Goal: Information Seeking & Learning: Learn about a topic

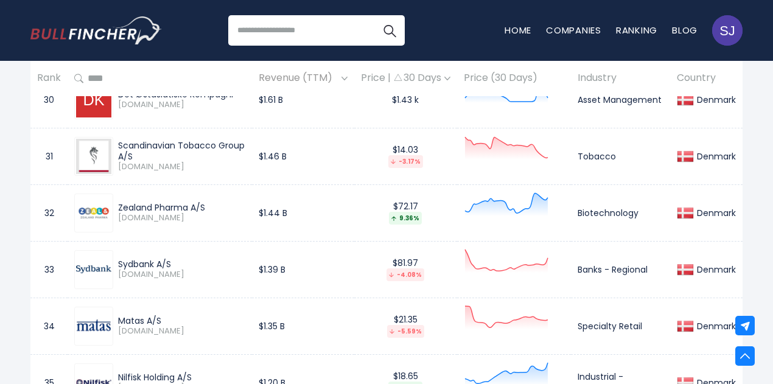
scroll to position [2496, 0]
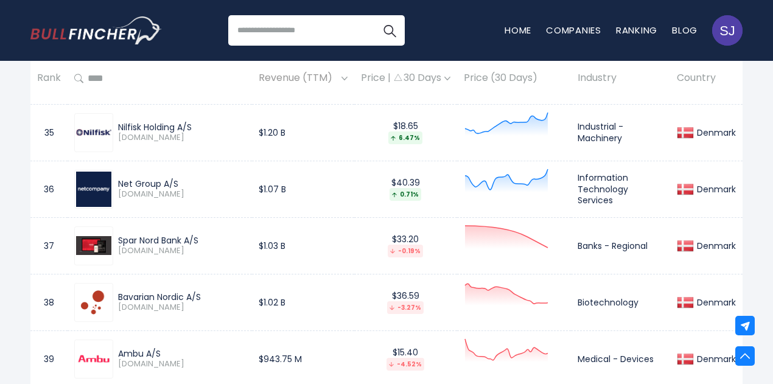
drag, startPoint x: 125, startPoint y: 179, endPoint x: 187, endPoint y: 182, distance: 61.5
click at [187, 182] on div "Net Group A/S" at bounding box center [181, 183] width 127 height 11
copy div "Net Group A/S"
drag, startPoint x: 578, startPoint y: 177, endPoint x: 620, endPoint y: 198, distance: 47.1
click at [620, 198] on td "Information Technology Services" at bounding box center [620, 189] width 99 height 57
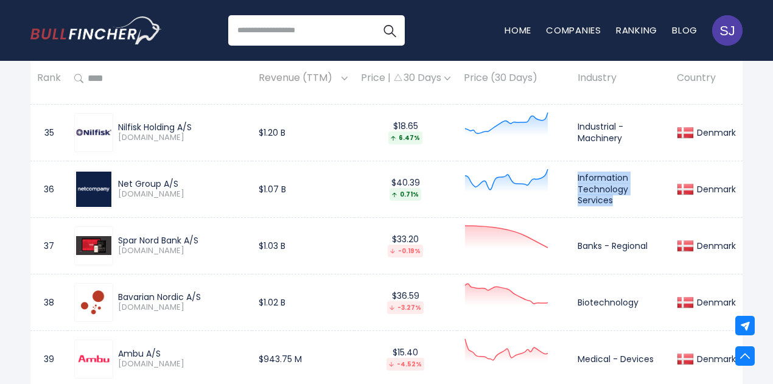
copy td "Information Technology Services"
drag, startPoint x: 261, startPoint y: 184, endPoint x: 298, endPoint y: 184, distance: 37.1
click at [298, 184] on td "$1.07 B" at bounding box center [303, 189] width 102 height 57
copy td "$1.07 B"
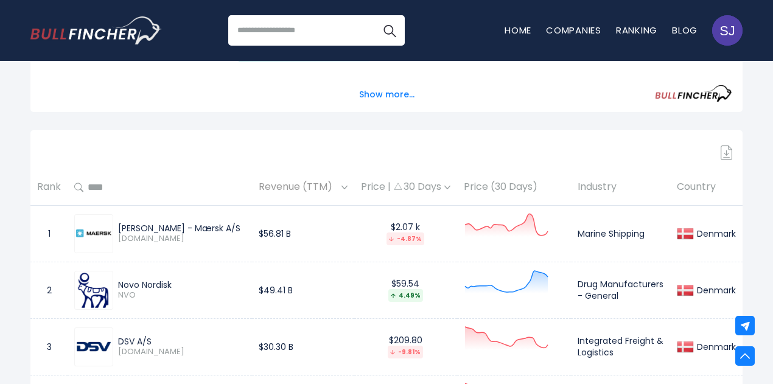
scroll to position [2597, 0]
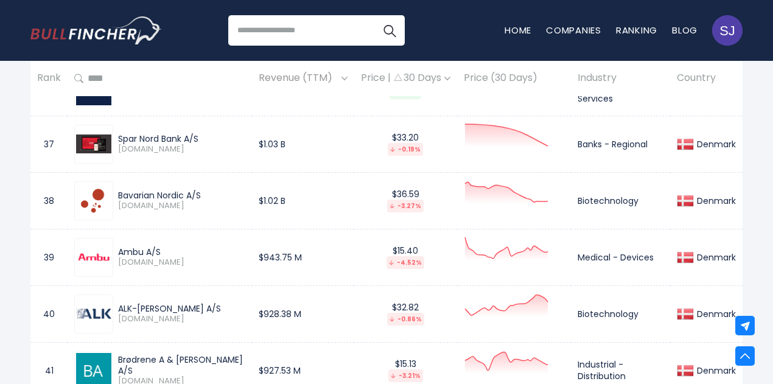
click at [103, 189] on img at bounding box center [93, 200] width 35 height 35
drag, startPoint x: 119, startPoint y: 188, endPoint x: 213, endPoint y: 188, distance: 94.3
click at [213, 190] on div "Bavarian Nordic A/S" at bounding box center [181, 195] width 127 height 11
copy div "Bavarian Nordic A/S"
click at [602, 198] on td "Biotechnology" at bounding box center [620, 200] width 99 height 57
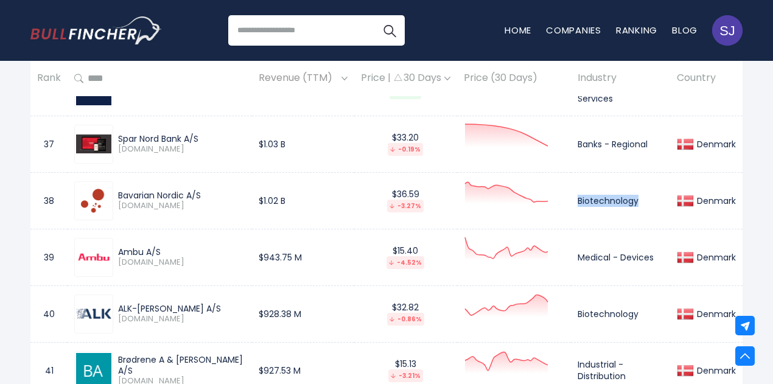
click at [602, 198] on td "Biotechnology" at bounding box center [620, 200] width 99 height 57
copy td "Biotechnology"
drag, startPoint x: 260, startPoint y: 197, endPoint x: 304, endPoint y: 195, distance: 43.8
click at [304, 195] on td "$1.02 B" at bounding box center [303, 200] width 102 height 57
copy td "$1.02 B"
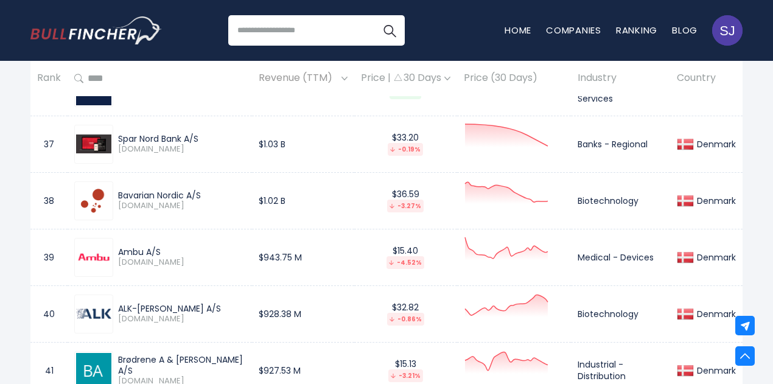
drag, startPoint x: 119, startPoint y: 248, endPoint x: 164, endPoint y: 246, distance: 44.4
click at [164, 246] on div "Ambu A/S" at bounding box center [181, 251] width 127 height 11
copy div "Ambu A/S"
drag, startPoint x: 580, startPoint y: 256, endPoint x: 658, endPoint y: 255, distance: 77.3
click at [658, 255] on td "Medical - Devices" at bounding box center [620, 257] width 99 height 57
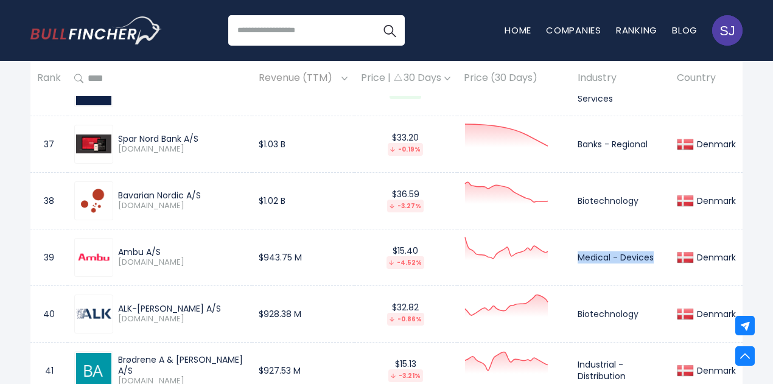
copy td "Medical - Devices"
drag, startPoint x: 248, startPoint y: 255, endPoint x: 324, endPoint y: 255, distance: 75.4
click at [324, 255] on tr "39 Ambu A/S [DOMAIN_NAME] $943.75 M $15.40 -4.52% Medical - Devices [GEOGRAPHIC…" at bounding box center [386, 257] width 712 height 57
copy tr "$943.75 M"
drag, startPoint x: 117, startPoint y: 302, endPoint x: 184, endPoint y: 307, distance: 66.5
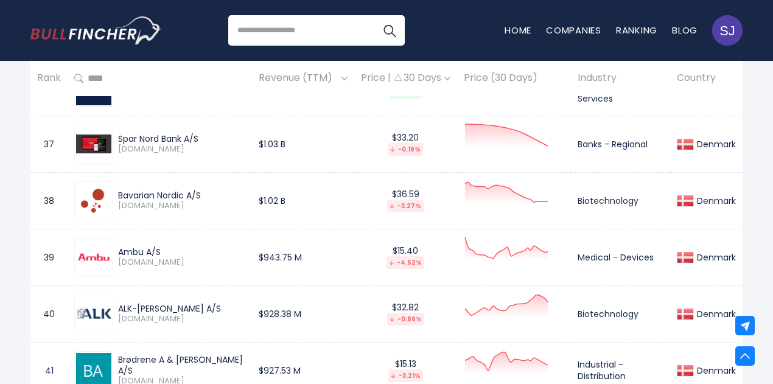
click at [184, 307] on div "ALK-[PERSON_NAME] A/S [DOMAIN_NAME]" at bounding box center [179, 313] width 132 height 21
copy div "ALK-[PERSON_NAME] A/S"
drag, startPoint x: 256, startPoint y: 312, endPoint x: 312, endPoint y: 308, distance: 56.1
click at [312, 308] on td "$928.38 M" at bounding box center [303, 313] width 102 height 57
click at [613, 309] on td "Biotechnology" at bounding box center [620, 313] width 99 height 57
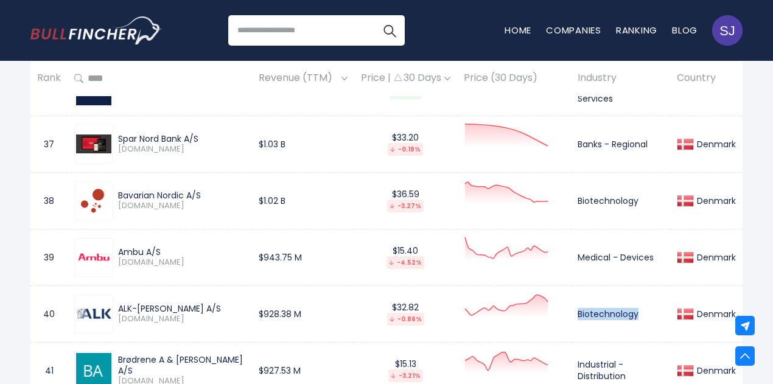
click at [613, 309] on td "Biotechnology" at bounding box center [620, 313] width 99 height 57
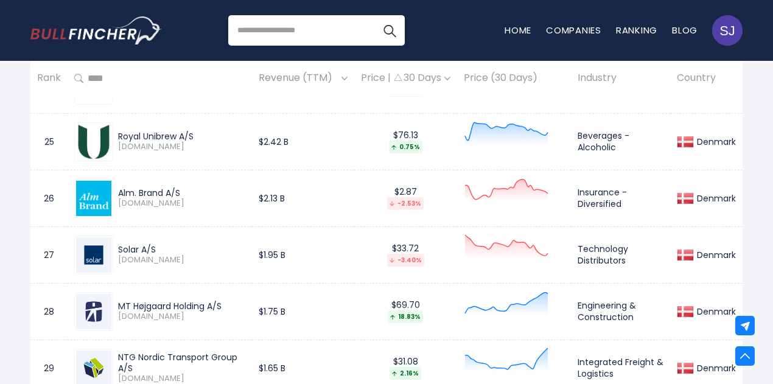
scroll to position [2766, 0]
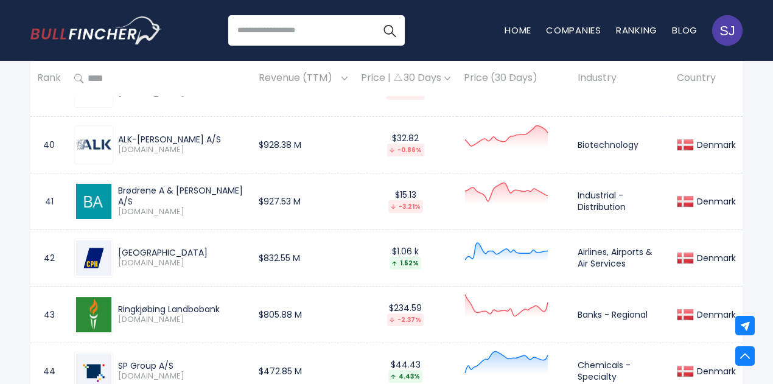
drag, startPoint x: 120, startPoint y: 192, endPoint x: 244, endPoint y: 190, distance: 124.1
click at [244, 190] on div "Brødrene A & [PERSON_NAME] A/S" at bounding box center [181, 196] width 127 height 22
drag, startPoint x: 576, startPoint y: 190, endPoint x: 639, endPoint y: 204, distance: 64.7
click at [639, 204] on td "Industrial - Distribution" at bounding box center [620, 201] width 99 height 57
drag, startPoint x: 263, startPoint y: 197, endPoint x: 310, endPoint y: 198, distance: 46.9
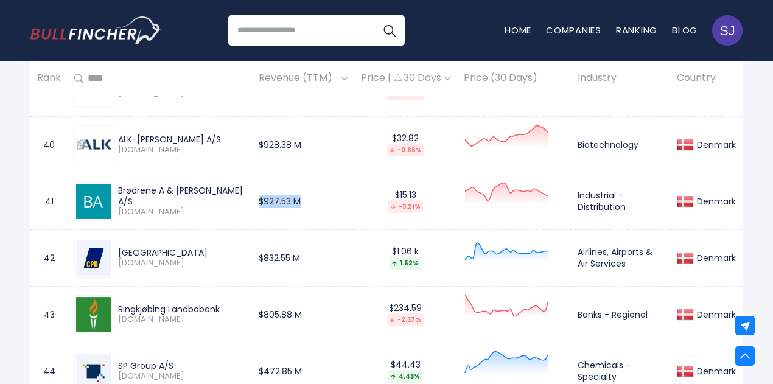
click at [310, 198] on td "$927.53 M" at bounding box center [303, 201] width 102 height 57
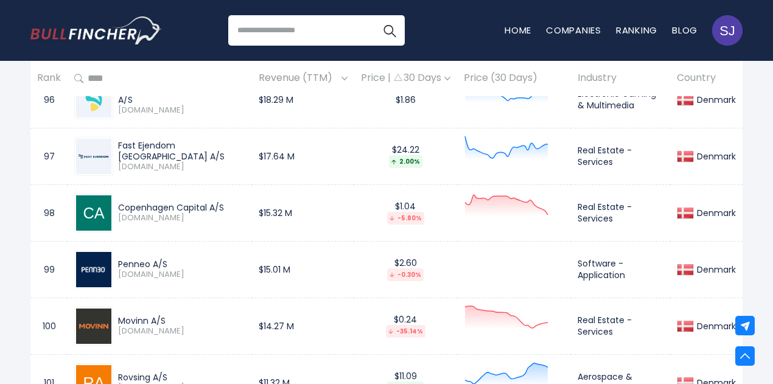
scroll to position [2822, 0]
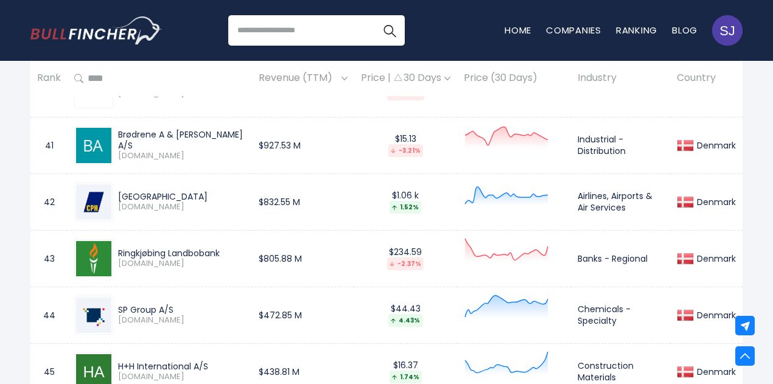
click at [190, 248] on div "Ringkjøbing Landbobank" at bounding box center [181, 253] width 127 height 11
drag, startPoint x: 262, startPoint y: 255, endPoint x: 330, endPoint y: 255, distance: 68.1
click at [330, 255] on td "$805.88 M" at bounding box center [303, 258] width 102 height 57
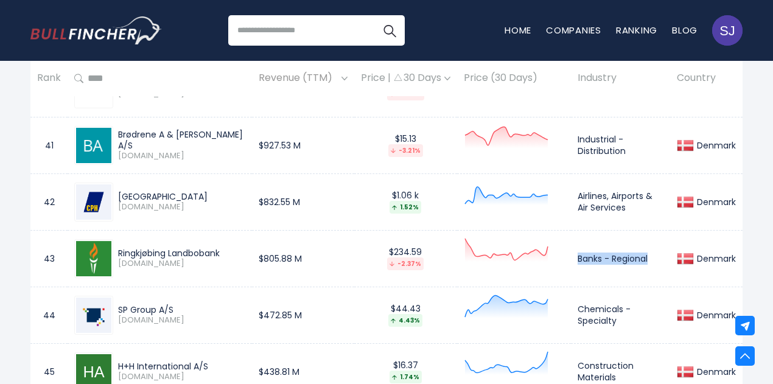
drag, startPoint x: 579, startPoint y: 251, endPoint x: 656, endPoint y: 254, distance: 77.3
click at [656, 254] on td "Banks - Regional" at bounding box center [620, 258] width 99 height 57
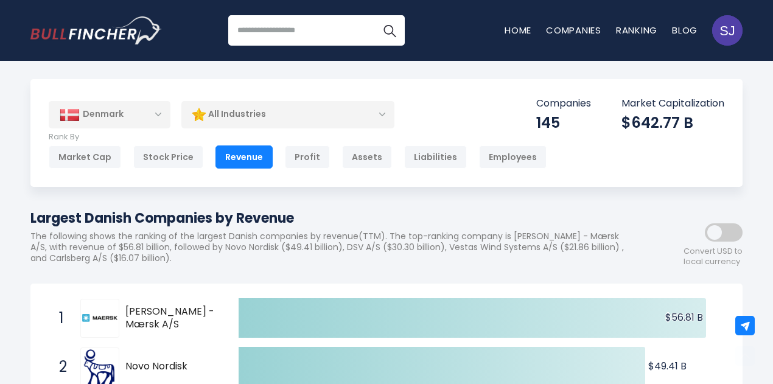
scroll to position [2936, 0]
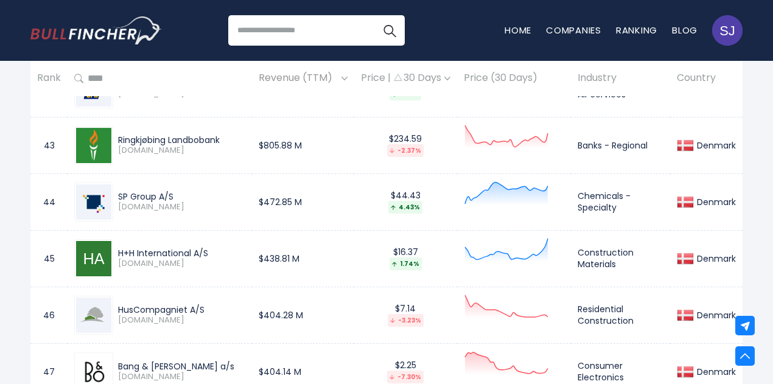
click at [209, 202] on span "[DOMAIN_NAME]" at bounding box center [181, 207] width 127 height 10
drag, startPoint x: 119, startPoint y: 192, endPoint x: 179, endPoint y: 190, distance: 60.2
click at [179, 191] on div "SP Group A/S" at bounding box center [181, 196] width 127 height 11
drag, startPoint x: 254, startPoint y: 194, endPoint x: 308, endPoint y: 198, distance: 54.3
click at [308, 198] on td "$472.85 M" at bounding box center [303, 201] width 102 height 57
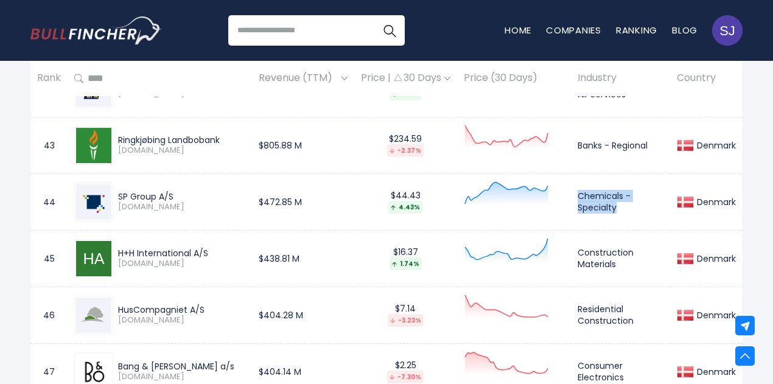
drag, startPoint x: 579, startPoint y: 190, endPoint x: 646, endPoint y: 210, distance: 70.3
click at [646, 210] on td "Chemicals - Specialty" at bounding box center [620, 201] width 99 height 57
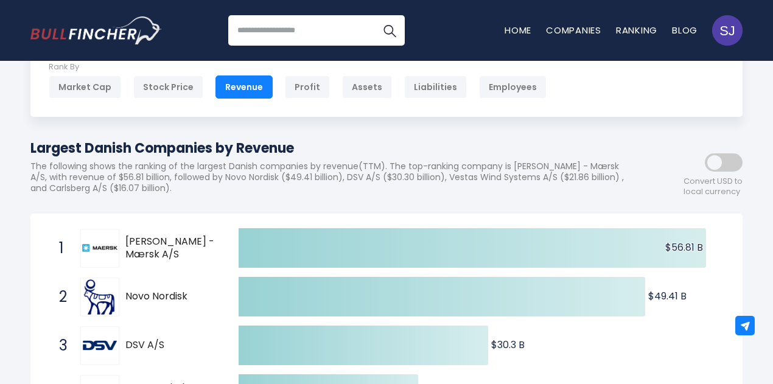
scroll to position [3105, 0]
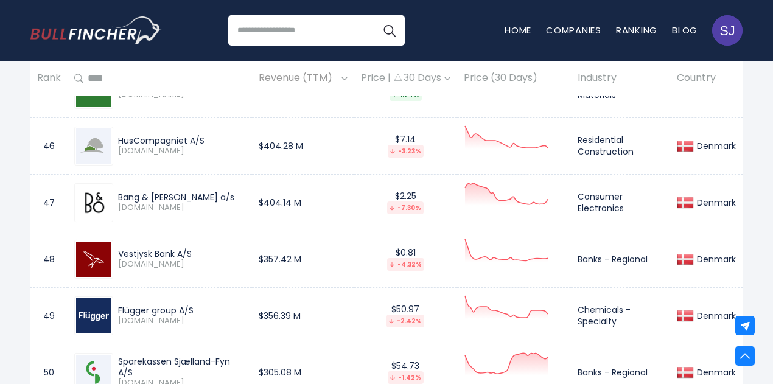
drag, startPoint x: 120, startPoint y: 191, endPoint x: 217, endPoint y: 190, distance: 97.3
click at [217, 192] on div "Bang & [PERSON_NAME] a/s" at bounding box center [181, 197] width 127 height 11
drag, startPoint x: 259, startPoint y: 195, endPoint x: 332, endPoint y: 197, distance: 73.0
click at [332, 197] on td "$404.14 M" at bounding box center [303, 202] width 102 height 57
drag, startPoint x: 580, startPoint y: 190, endPoint x: 630, endPoint y: 200, distance: 50.2
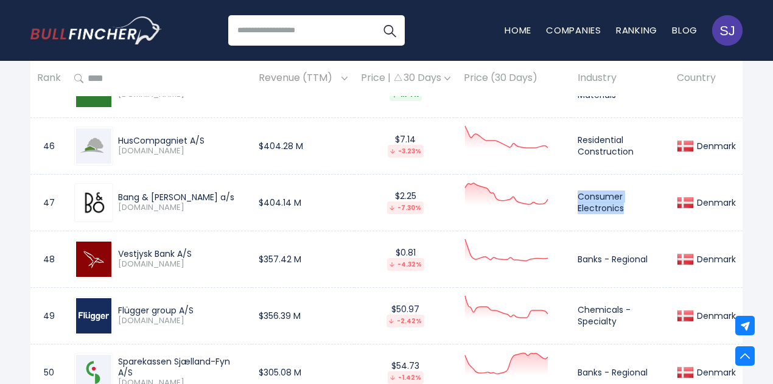
click at [630, 200] on td "Consumer Electronics" at bounding box center [620, 202] width 99 height 57
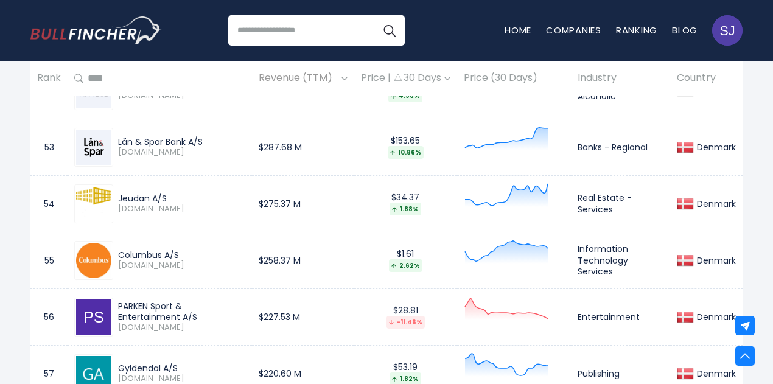
drag, startPoint x: 119, startPoint y: 188, endPoint x: 178, endPoint y: 189, distance: 58.4
click at [178, 193] on div "Jeudan A/S" at bounding box center [181, 198] width 127 height 11
drag, startPoint x: 580, startPoint y: 190, endPoint x: 617, endPoint y: 206, distance: 40.1
click at [617, 206] on td "Real Estate - Services" at bounding box center [620, 203] width 99 height 57
drag, startPoint x: 261, startPoint y: 198, endPoint x: 301, endPoint y: 198, distance: 40.2
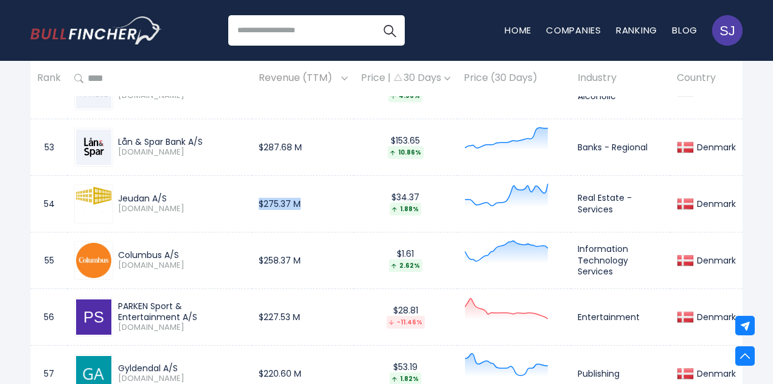
click at [301, 198] on td "$275.37 M" at bounding box center [303, 203] width 102 height 57
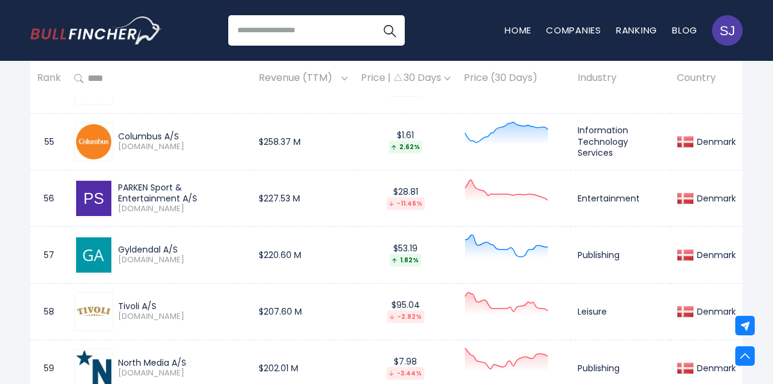
scroll to position [3621, 0]
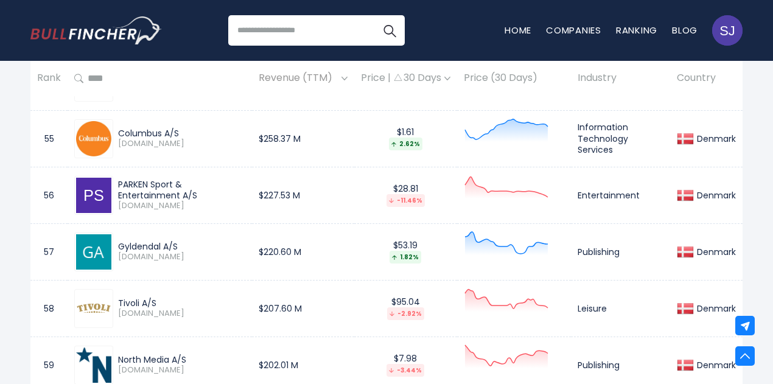
click at [123, 182] on div "PARKEN Sport & Entertainment A/S" at bounding box center [181, 190] width 127 height 22
drag, startPoint x: 119, startPoint y: 177, endPoint x: 134, endPoint y: 190, distance: 19.8
click at [134, 190] on div "PARKEN Sport & Entertainment A/S" at bounding box center [181, 190] width 127 height 22
click at [600, 182] on td "Entertainment" at bounding box center [620, 195] width 99 height 57
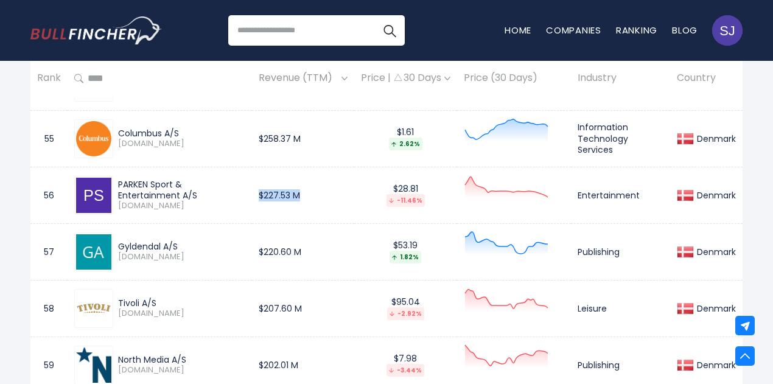
drag, startPoint x: 308, startPoint y: 189, endPoint x: 262, endPoint y: 189, distance: 46.2
click at [262, 189] on td "$227.53 M" at bounding box center [303, 195] width 102 height 57
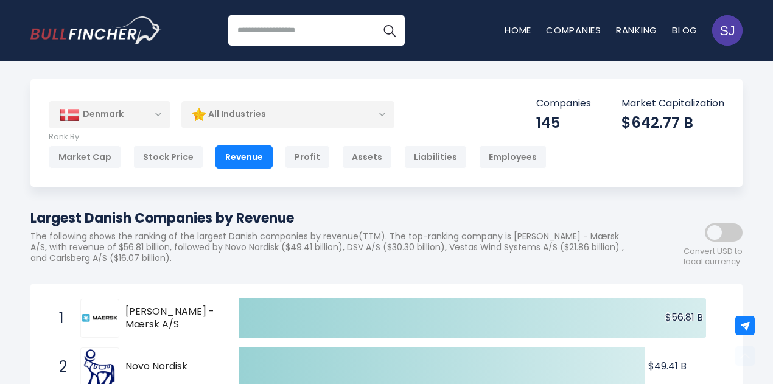
scroll to position [4740, 0]
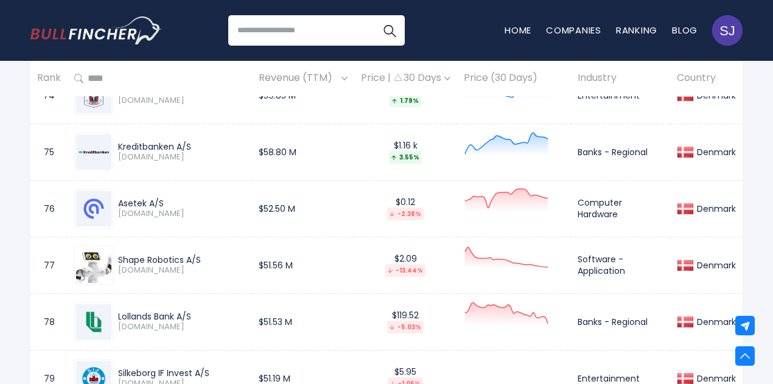
drag, startPoint x: 118, startPoint y: 190, endPoint x: 165, endPoint y: 193, distance: 47.6
click at [165, 198] on div "Asetek A/S" at bounding box center [181, 203] width 127 height 11
drag, startPoint x: 256, startPoint y: 197, endPoint x: 296, endPoint y: 200, distance: 40.9
click at [296, 200] on td "$52.50 M" at bounding box center [303, 208] width 102 height 57
drag, startPoint x: 579, startPoint y: 190, endPoint x: 627, endPoint y: 209, distance: 50.8
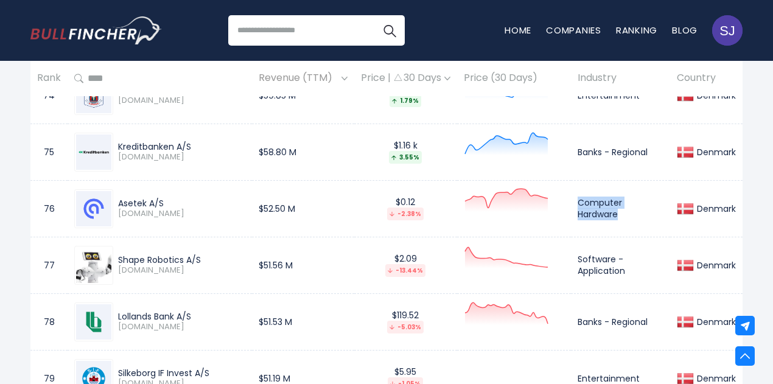
click at [627, 209] on td "Computer Hardware" at bounding box center [620, 208] width 99 height 57
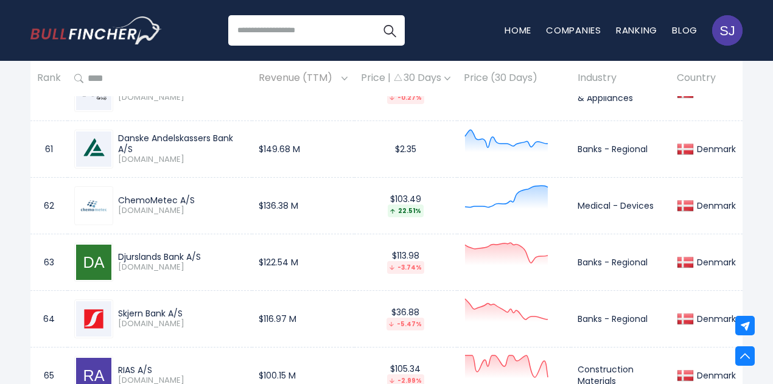
click at [117, 195] on div "ChemoMetec A/S [DOMAIN_NAME]" at bounding box center [179, 205] width 132 height 21
drag, startPoint x: 119, startPoint y: 189, endPoint x: 201, endPoint y: 189, distance: 81.5
click at [201, 195] on div "ChemoMetec A/S" at bounding box center [181, 200] width 127 height 11
drag, startPoint x: 262, startPoint y: 195, endPoint x: 316, endPoint y: 195, distance: 54.1
click at [316, 195] on td "$136.38 M" at bounding box center [303, 205] width 102 height 57
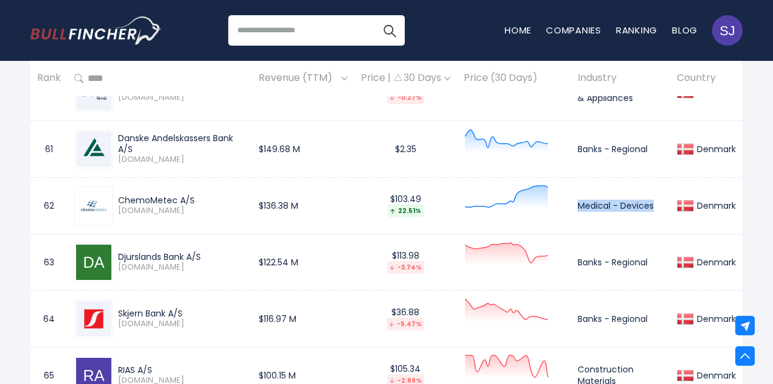
drag, startPoint x: 579, startPoint y: 196, endPoint x: 660, endPoint y: 198, distance: 80.9
click at [660, 198] on td "Medical - Devices" at bounding box center [620, 205] width 99 height 57
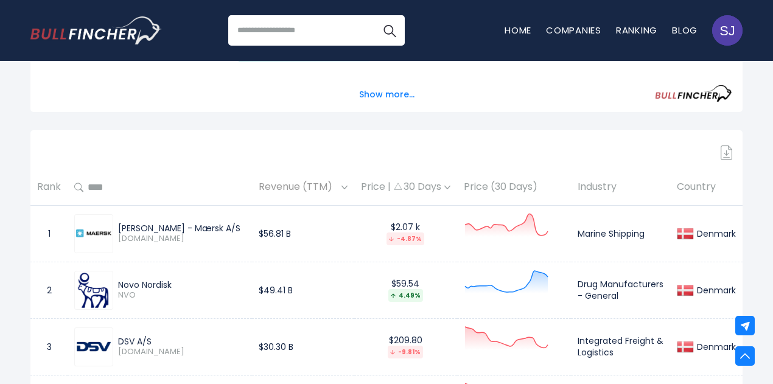
scroll to position [5529, 0]
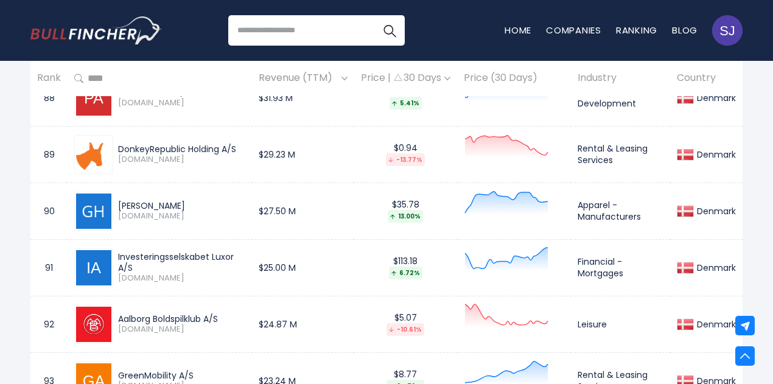
click at [192, 200] on div "[PERSON_NAME]" at bounding box center [181, 205] width 127 height 11
drag, startPoint x: 189, startPoint y: 191, endPoint x: 120, endPoint y: 190, distance: 68.8
click at [120, 200] on div "[PERSON_NAME]" at bounding box center [181, 205] width 127 height 11
drag, startPoint x: 578, startPoint y: 193, endPoint x: 668, endPoint y: 209, distance: 91.5
click at [668, 209] on td "Apparel - Manufacturers" at bounding box center [620, 211] width 99 height 57
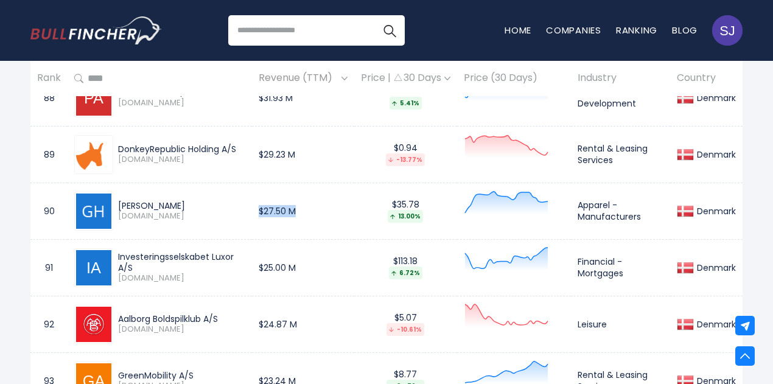
drag, startPoint x: 314, startPoint y: 201, endPoint x: 258, endPoint y: 200, distance: 56.0
click at [258, 200] on td "$27.50 M" at bounding box center [303, 211] width 102 height 57
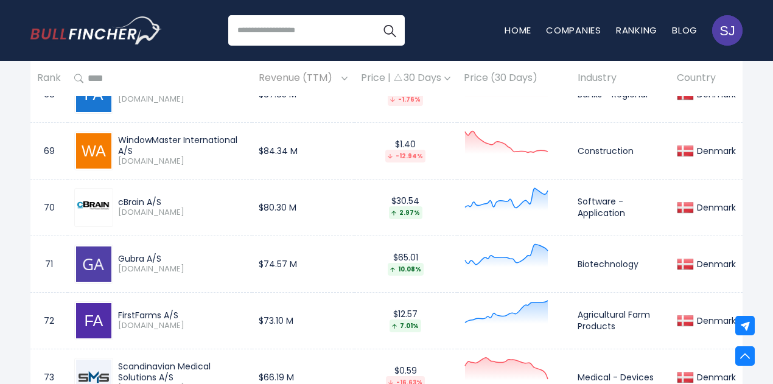
drag, startPoint x: 119, startPoint y: 190, endPoint x: 196, endPoint y: 192, distance: 77.3
click at [196, 197] on div "cBrain A/S" at bounding box center [181, 202] width 127 height 11
drag, startPoint x: 578, startPoint y: 192, endPoint x: 636, endPoint y: 205, distance: 59.3
click at [636, 205] on td "Software - Application" at bounding box center [620, 207] width 99 height 57
drag, startPoint x: 305, startPoint y: 201, endPoint x: 249, endPoint y: 197, distance: 56.2
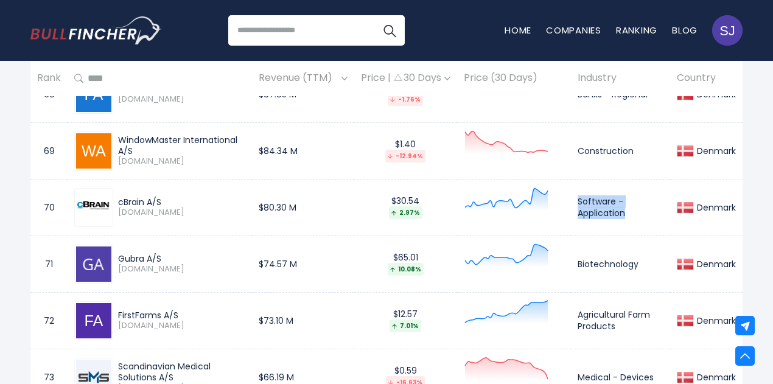
click at [249, 197] on tr "70 cBrain A/S [DOMAIN_NAME] $80.30 M $30.54 2.97% Software - Application [GEOGR…" at bounding box center [386, 207] width 712 height 57
click at [266, 195] on td "$80.30 M" at bounding box center [303, 207] width 102 height 57
drag, startPoint x: 258, startPoint y: 198, endPoint x: 329, endPoint y: 203, distance: 70.7
click at [329, 203] on td "$80.30 M" at bounding box center [303, 207] width 102 height 57
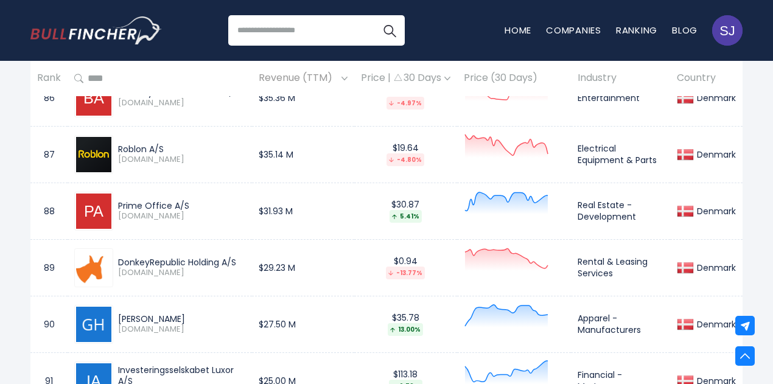
drag, startPoint x: 116, startPoint y: 192, endPoint x: 201, endPoint y: 192, distance: 84.6
click at [201, 200] on div "Prime Office A/S [DOMAIN_NAME]" at bounding box center [179, 210] width 132 height 21
drag, startPoint x: 577, startPoint y: 190, endPoint x: 635, endPoint y: 203, distance: 59.7
click at [635, 203] on td "Real Estate - Development" at bounding box center [620, 211] width 99 height 57
drag, startPoint x: 302, startPoint y: 197, endPoint x: 258, endPoint y: 197, distance: 43.8
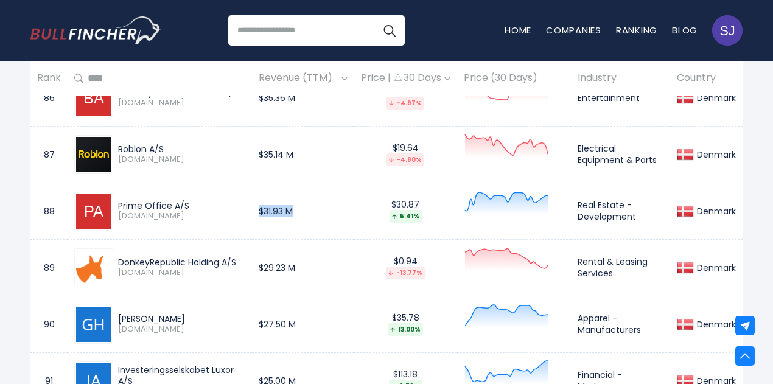
click at [258, 197] on td "$31.93 M" at bounding box center [303, 211] width 102 height 57
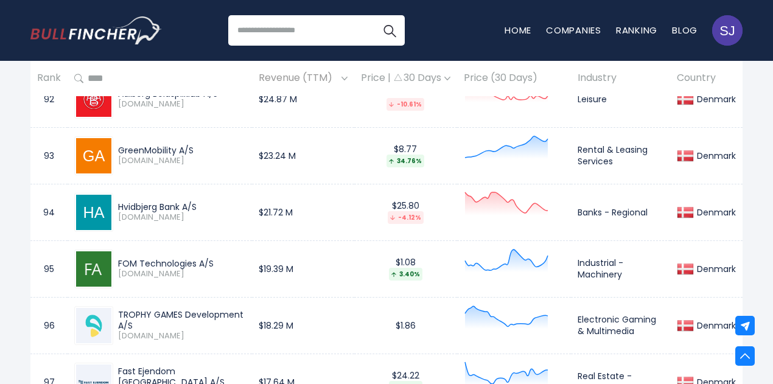
click at [119, 201] on div "Hvidbjerg Bank A/S [DOMAIN_NAME]" at bounding box center [179, 211] width 132 height 21
drag, startPoint x: 119, startPoint y: 192, endPoint x: 212, endPoint y: 193, distance: 92.5
click at [212, 201] on div "Hvidbjerg Bank A/S" at bounding box center [181, 206] width 127 height 11
drag, startPoint x: 257, startPoint y: 193, endPoint x: 316, endPoint y: 197, distance: 59.7
click at [316, 197] on td "$21.72 M" at bounding box center [303, 212] width 102 height 57
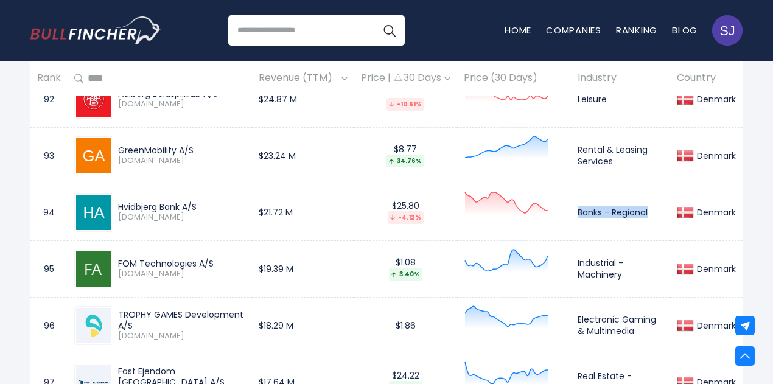
drag, startPoint x: 579, startPoint y: 198, endPoint x: 661, endPoint y: 197, distance: 82.2
click at [661, 197] on td "Banks - Regional" at bounding box center [620, 212] width 99 height 57
drag, startPoint x: 121, startPoint y: 298, endPoint x: 138, endPoint y: 311, distance: 21.2
click at [138, 311] on div "TROPHY GAMES Development A/S" at bounding box center [181, 320] width 127 height 22
click at [125, 309] on div "TROPHY GAMES Development A/S" at bounding box center [181, 320] width 127 height 22
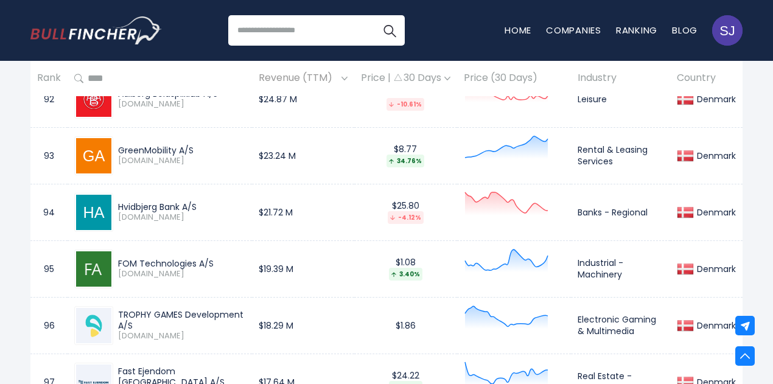
drag, startPoint x: 118, startPoint y: 299, endPoint x: 140, endPoint y: 309, distance: 24.2
click at [140, 309] on div "TROPHY GAMES Development A/S" at bounding box center [181, 320] width 127 height 22
drag, startPoint x: 578, startPoint y: 304, endPoint x: 634, endPoint y: 315, distance: 57.2
click at [634, 315] on td "Electronic Gaming & Multimedia" at bounding box center [620, 325] width 99 height 57
drag, startPoint x: 322, startPoint y: 317, endPoint x: 258, endPoint y: 309, distance: 65.0
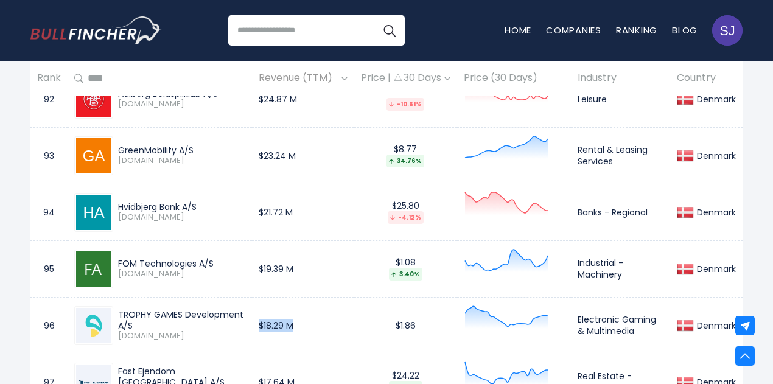
click at [258, 309] on td "$18.29 M" at bounding box center [303, 325] width 102 height 57
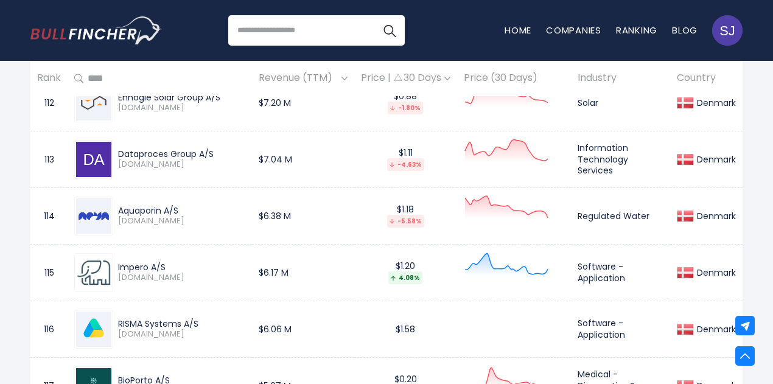
drag, startPoint x: 119, startPoint y: 193, endPoint x: 228, endPoint y: 193, distance: 108.3
click at [228, 205] on div "Aquaporin A/S" at bounding box center [181, 210] width 127 height 11
drag, startPoint x: 577, startPoint y: 200, endPoint x: 666, endPoint y: 200, distance: 88.2
click at [666, 200] on td "Regulated Water" at bounding box center [620, 215] width 99 height 57
drag, startPoint x: 299, startPoint y: 197, endPoint x: 242, endPoint y: 193, distance: 57.3
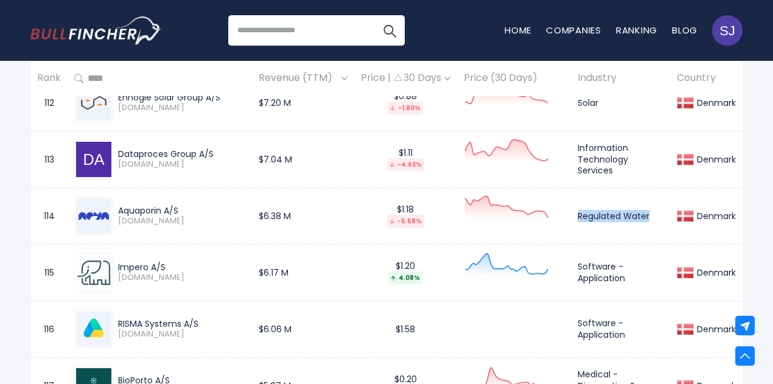
click at [242, 193] on tr "114 Aquaporin A/S [DOMAIN_NAME] $6.38 M $1.18 -5.58% Regulated Water [GEOGRAPHI…" at bounding box center [386, 215] width 712 height 57
click at [259, 195] on td "$6.38 M" at bounding box center [303, 215] width 102 height 57
drag, startPoint x: 259, startPoint y: 195, endPoint x: 292, endPoint y: 198, distance: 33.0
click at [292, 198] on td "$6.38 M" at bounding box center [303, 215] width 102 height 57
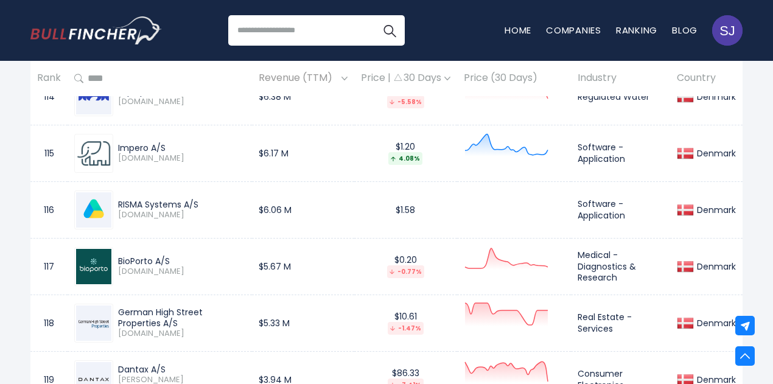
scroll to position [7004, 0]
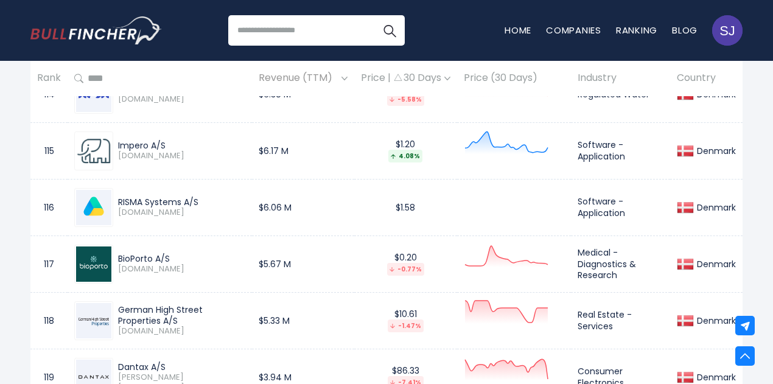
drag, startPoint x: 118, startPoint y: 240, endPoint x: 184, endPoint y: 240, distance: 65.7
click at [184, 253] on div "BioPorto A/S" at bounding box center [181, 258] width 127 height 11
drag, startPoint x: 256, startPoint y: 247, endPoint x: 295, endPoint y: 246, distance: 39.6
click at [295, 246] on td "$5.67 M" at bounding box center [303, 263] width 102 height 57
drag, startPoint x: 579, startPoint y: 234, endPoint x: 626, endPoint y: 257, distance: 52.5
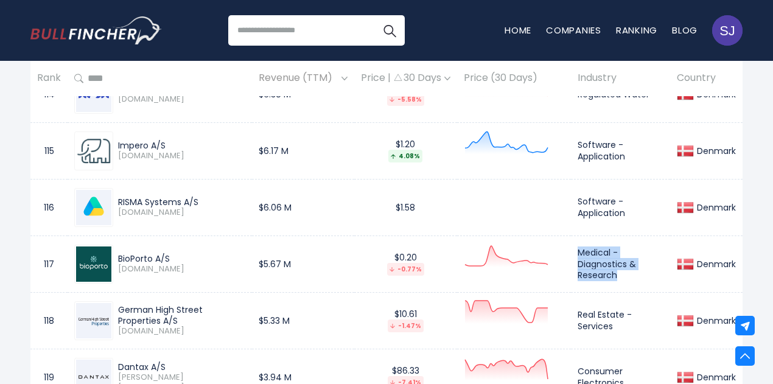
click at [626, 257] on td "Medical - Diagnostics & Research" at bounding box center [620, 263] width 99 height 57
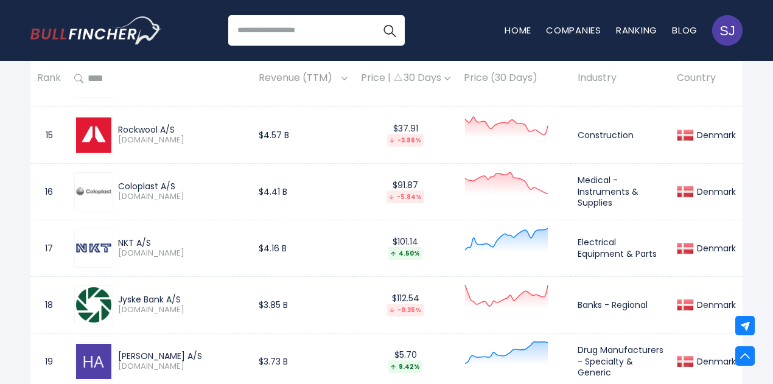
scroll to position [1388, 0]
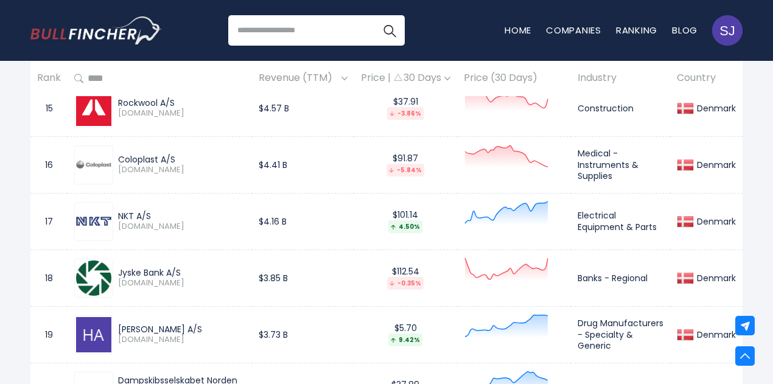
drag, startPoint x: 119, startPoint y: 271, endPoint x: 163, endPoint y: 274, distance: 43.9
click at [163, 274] on div "Jyske Bank A/S" at bounding box center [181, 272] width 127 height 11
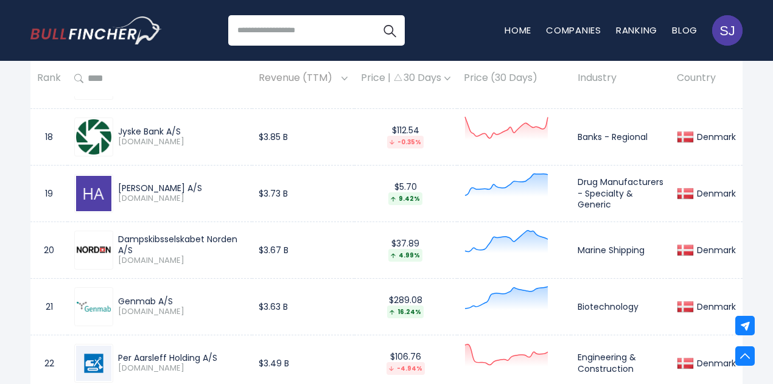
scroll to position [1571, 0]
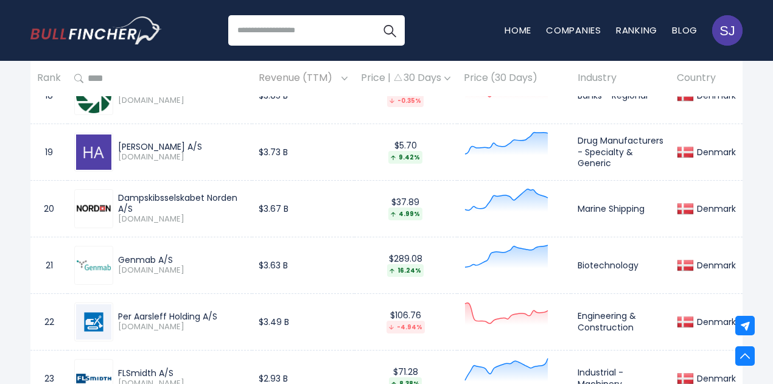
drag, startPoint x: 116, startPoint y: 144, endPoint x: 168, endPoint y: 144, distance: 52.3
click at [168, 144] on div "[PERSON_NAME] A/S [DOMAIN_NAME]" at bounding box center [159, 152] width 171 height 39
click at [122, 145] on div "[PERSON_NAME] A/S" at bounding box center [181, 146] width 127 height 11
drag, startPoint x: 117, startPoint y: 147, endPoint x: 193, endPoint y: 146, distance: 76.7
click at [193, 146] on div "[PERSON_NAME] A/S [DOMAIN_NAME]" at bounding box center [179, 151] width 132 height 21
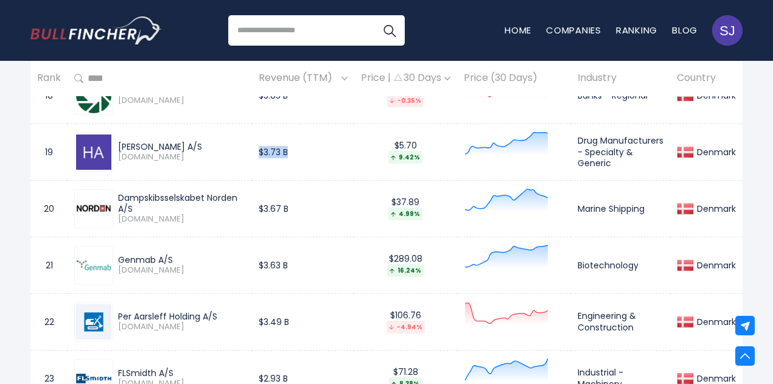
drag, startPoint x: 291, startPoint y: 158, endPoint x: 263, endPoint y: 155, distance: 28.8
click at [263, 155] on td "$3.73 B" at bounding box center [303, 152] width 102 height 57
drag, startPoint x: 579, startPoint y: 142, endPoint x: 622, endPoint y: 162, distance: 47.1
click at [622, 162] on td "Drug Manufacturers - Specialty & Generic" at bounding box center [620, 152] width 99 height 57
drag, startPoint x: 119, startPoint y: 198, endPoint x: 208, endPoint y: 197, distance: 88.8
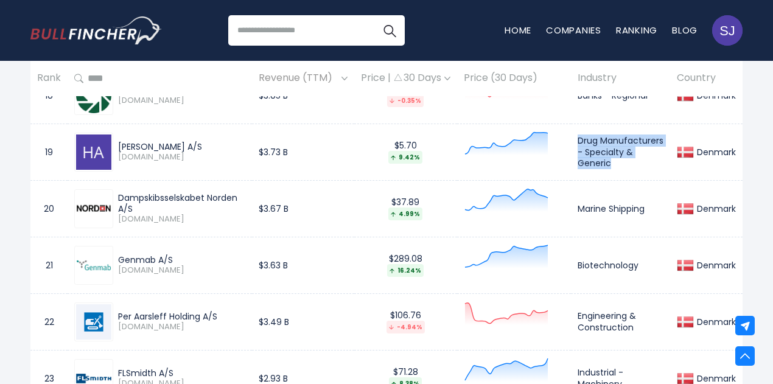
click at [208, 197] on div "Dampskibsselskabet Norden A/S" at bounding box center [181, 203] width 127 height 22
click at [121, 262] on div "Genmab A/S" at bounding box center [181, 259] width 127 height 11
drag, startPoint x: 119, startPoint y: 317, endPoint x: 204, endPoint y: 317, distance: 85.8
click at [204, 317] on div "Per Aarsleff Holding A/S" at bounding box center [181, 316] width 127 height 11
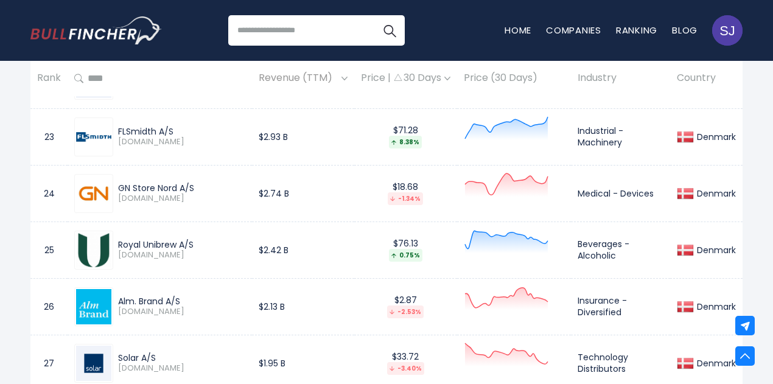
scroll to position [1814, 0]
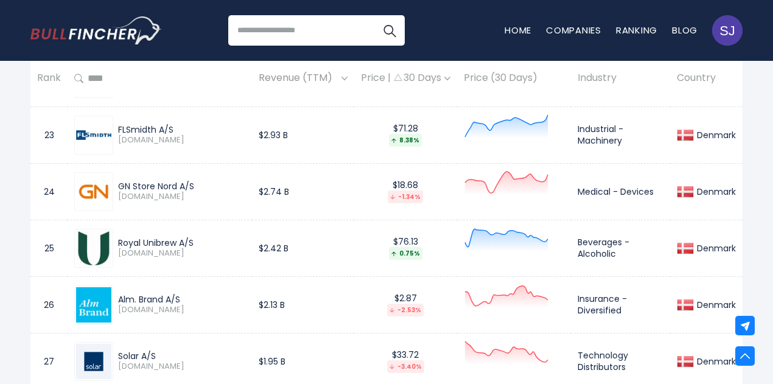
drag, startPoint x: 119, startPoint y: 128, endPoint x: 153, endPoint y: 132, distance: 34.9
click at [153, 132] on div "FLSmidth A/S" at bounding box center [181, 129] width 127 height 11
drag, startPoint x: 119, startPoint y: 186, endPoint x: 178, endPoint y: 187, distance: 58.4
click at [178, 187] on div "GN Store Nord A/S" at bounding box center [181, 186] width 127 height 11
drag, startPoint x: 119, startPoint y: 239, endPoint x: 179, endPoint y: 241, distance: 59.7
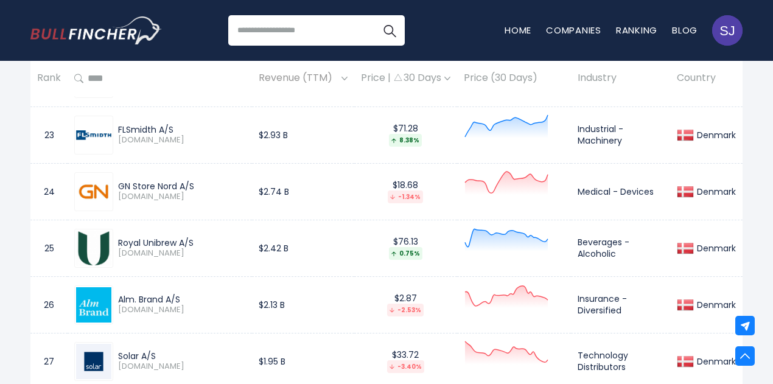
click at [179, 241] on div "Royal Unibrew A/S" at bounding box center [181, 242] width 127 height 11
drag, startPoint x: 119, startPoint y: 299, endPoint x: 167, endPoint y: 301, distance: 48.1
click at [167, 301] on div "Alm. Brand A/S" at bounding box center [181, 299] width 127 height 11
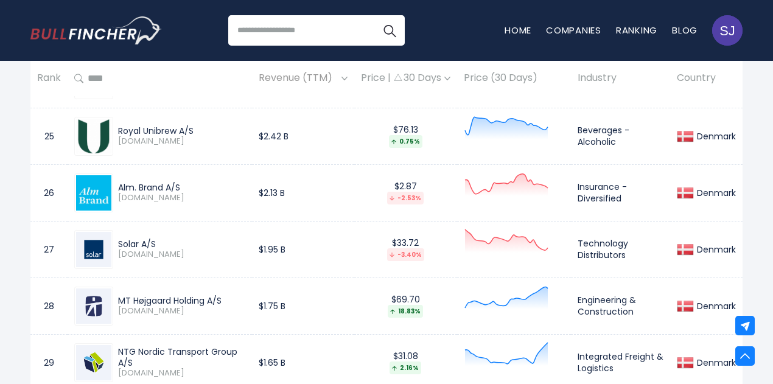
scroll to position [2058, 0]
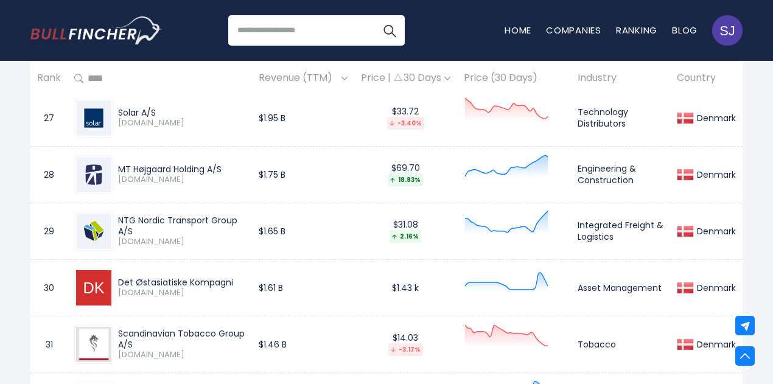
drag, startPoint x: 116, startPoint y: 108, endPoint x: 140, endPoint y: 107, distance: 24.3
click at [140, 107] on div "Solar A/S [DOMAIN_NAME]" at bounding box center [179, 117] width 132 height 21
drag, startPoint x: 119, startPoint y: 166, endPoint x: 206, endPoint y: 165, distance: 86.4
click at [206, 165] on div "MT Højgaard Holding A/S" at bounding box center [181, 169] width 127 height 11
drag, startPoint x: 117, startPoint y: 216, endPoint x: 249, endPoint y: 220, distance: 132.7
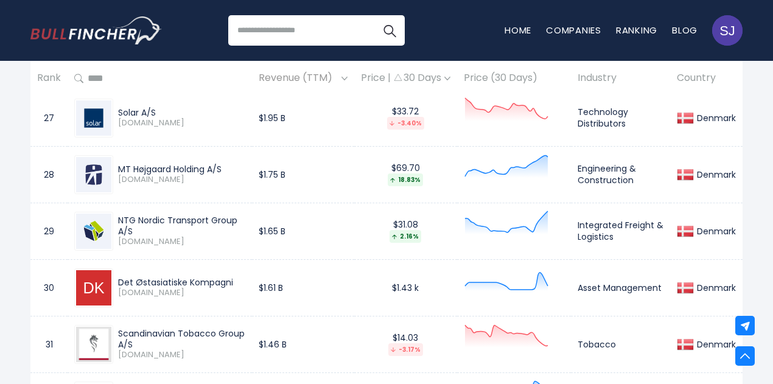
click at [249, 220] on td "NTG Nordic Transport Group A/S [DOMAIN_NAME]" at bounding box center [160, 231] width 184 height 57
drag, startPoint x: 116, startPoint y: 278, endPoint x: 234, endPoint y: 282, distance: 118.7
click at [234, 282] on div "Det Østasiatiske Kompagni [DOMAIN_NAME]" at bounding box center [179, 287] width 132 height 21
drag, startPoint x: 575, startPoint y: 282, endPoint x: 666, endPoint y: 282, distance: 90.7
click at [666, 282] on td "Asset Management" at bounding box center [620, 287] width 99 height 57
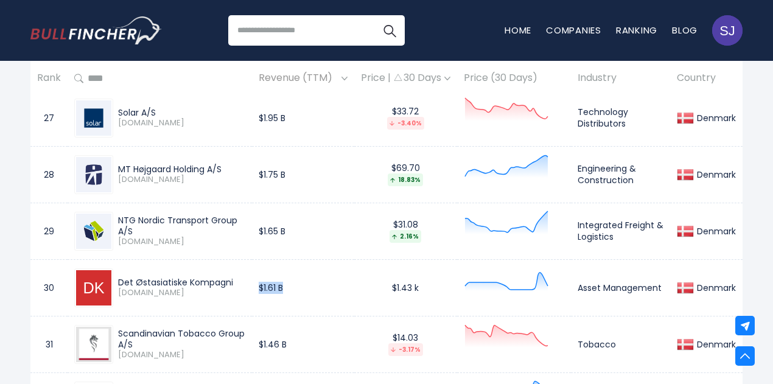
drag, startPoint x: 302, startPoint y: 285, endPoint x: 257, endPoint y: 287, distance: 45.1
click at [257, 287] on td "$1.61 B" at bounding box center [303, 287] width 102 height 57
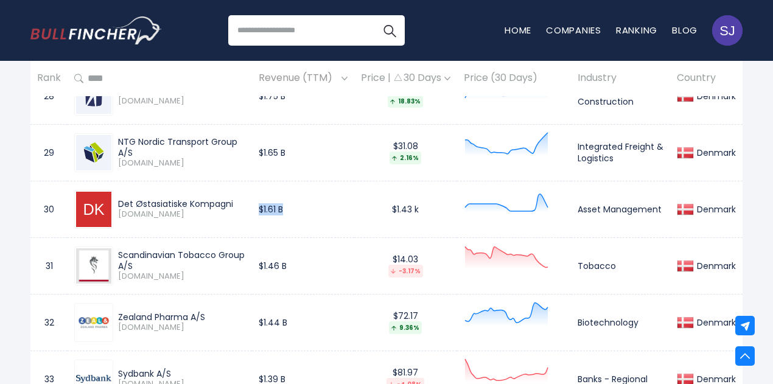
scroll to position [2240, 0]
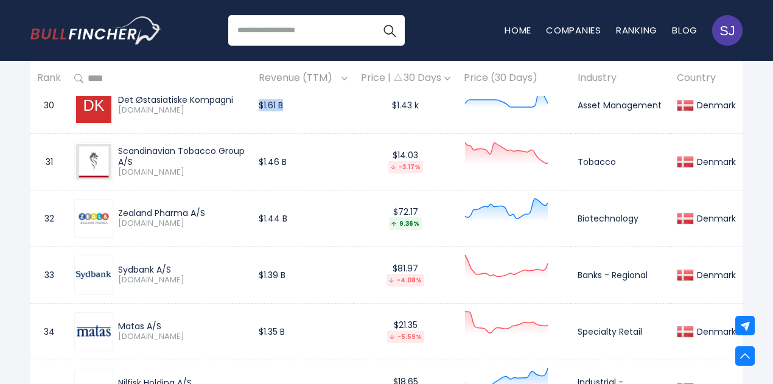
drag, startPoint x: 119, startPoint y: 150, endPoint x: 243, endPoint y: 148, distance: 124.1
click at [243, 148] on div "Scandinavian Tobacco Group A/S" at bounding box center [181, 156] width 127 height 22
drag, startPoint x: 117, startPoint y: 209, endPoint x: 204, endPoint y: 212, distance: 87.1
click at [204, 212] on div "Zealand Pharma A/S [DOMAIN_NAME]" at bounding box center [179, 217] width 132 height 21
click at [131, 210] on div "Zealand Pharma A/S" at bounding box center [181, 212] width 127 height 11
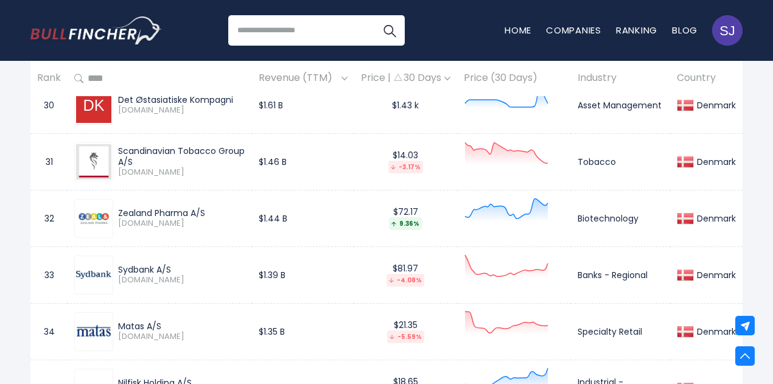
click at [139, 208] on div "Zealand Pharma A/S" at bounding box center [181, 212] width 127 height 11
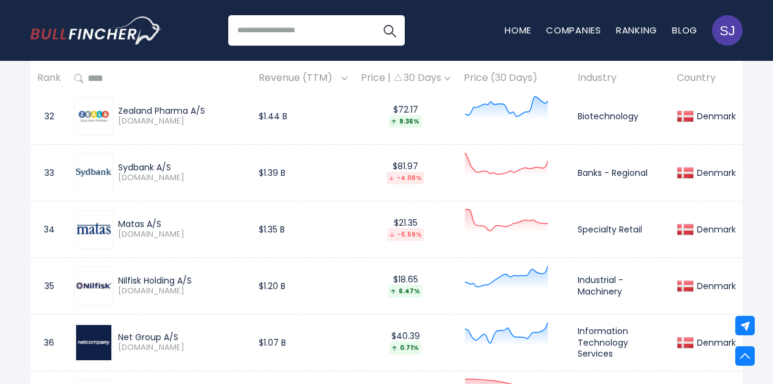
scroll to position [2362, 0]
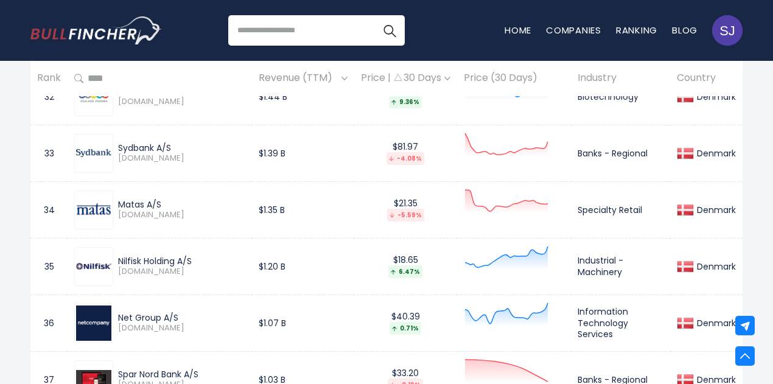
click at [123, 150] on div "Sydbank A/S" at bounding box center [181, 147] width 127 height 11
click at [131, 205] on div "Matas A/S" at bounding box center [181, 204] width 127 height 11
click at [142, 195] on div "Matas A/S [DOMAIN_NAME]" at bounding box center [159, 209] width 171 height 39
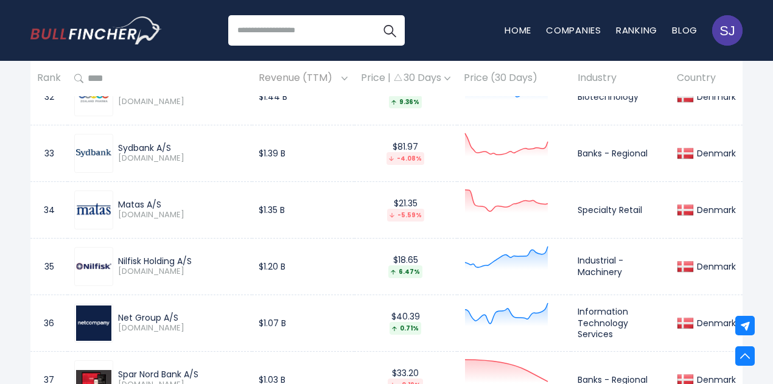
click at [134, 204] on div "Matas A/S" at bounding box center [181, 204] width 127 height 11
drag, startPoint x: 259, startPoint y: 209, endPoint x: 307, endPoint y: 209, distance: 48.7
click at [307, 209] on td "$1.35 B" at bounding box center [303, 209] width 102 height 57
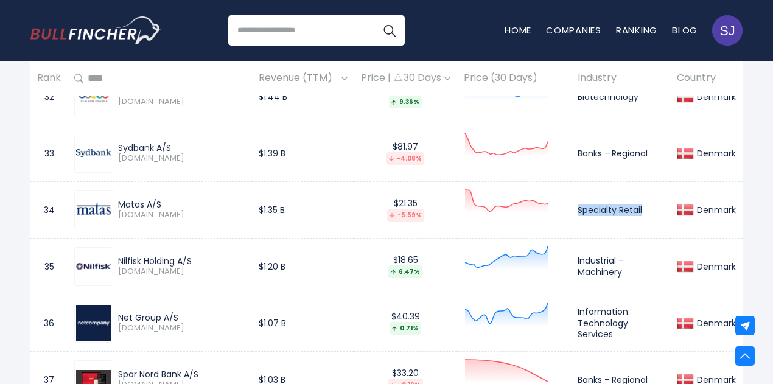
drag, startPoint x: 579, startPoint y: 210, endPoint x: 663, endPoint y: 206, distance: 84.1
click at [663, 206] on td "Specialty Retail" at bounding box center [620, 209] width 99 height 57
drag, startPoint x: 119, startPoint y: 255, endPoint x: 179, endPoint y: 255, distance: 60.2
click at [179, 256] on div "Nilfisk Holding A/S" at bounding box center [181, 261] width 127 height 11
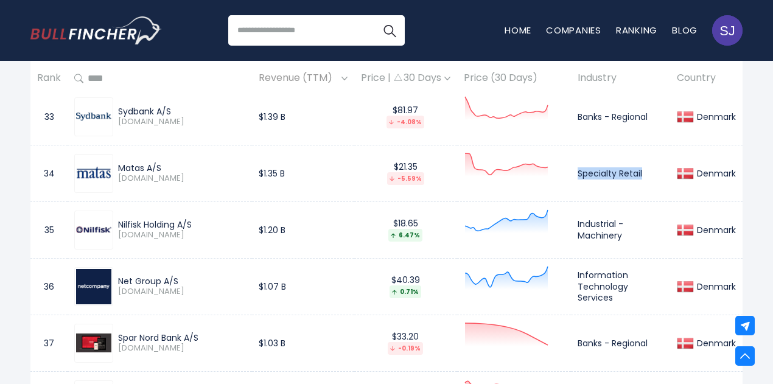
scroll to position [2423, 0]
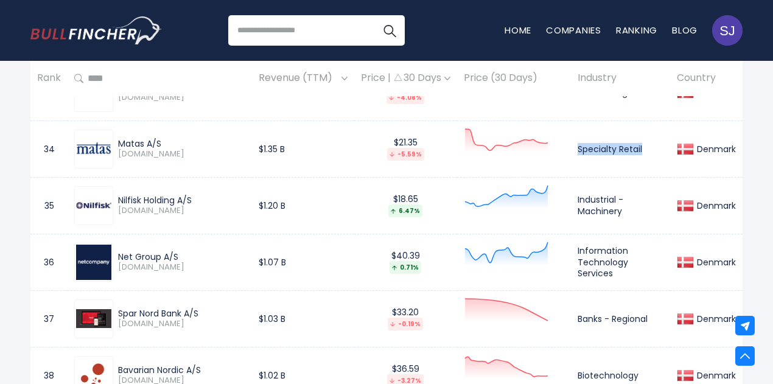
drag, startPoint x: 120, startPoint y: 251, endPoint x: 159, endPoint y: 250, distance: 39.6
click at [159, 251] on div "Net Group A/S" at bounding box center [181, 256] width 127 height 11
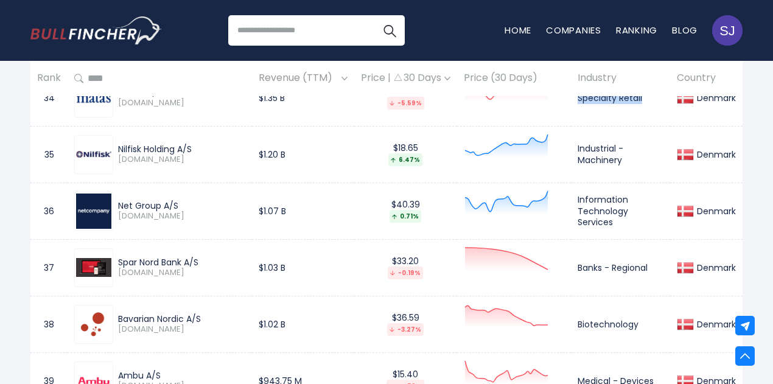
scroll to position [2544, 0]
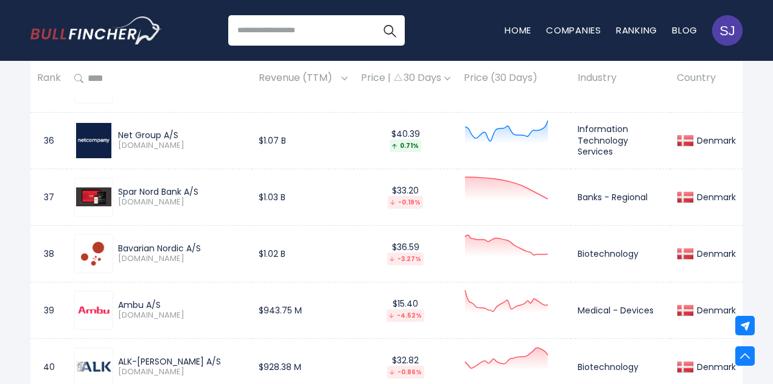
drag, startPoint x: 118, startPoint y: 188, endPoint x: 183, endPoint y: 188, distance: 64.5
click at [183, 188] on div "Spar Nord Bank A/S" at bounding box center [181, 191] width 127 height 11
click at [134, 191] on div "Spar Nord Bank A/S" at bounding box center [181, 191] width 127 height 11
drag, startPoint x: 120, startPoint y: 188, endPoint x: 214, endPoint y: 193, distance: 93.9
click at [214, 193] on div "Spar Nord Bank A/S" at bounding box center [181, 191] width 127 height 11
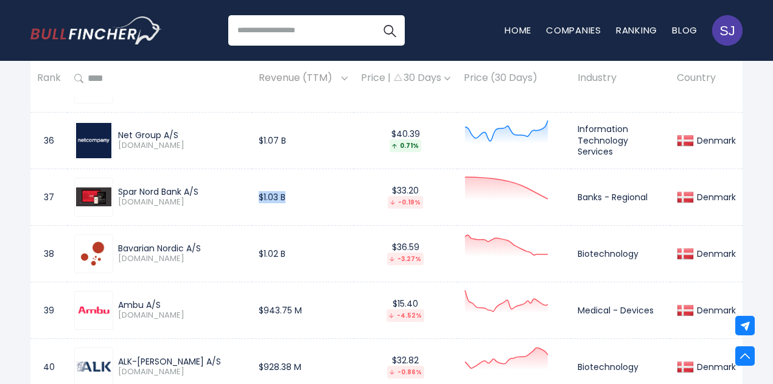
drag, startPoint x: 262, startPoint y: 194, endPoint x: 294, endPoint y: 193, distance: 32.9
click at [294, 193] on td "$1.03 B" at bounding box center [303, 197] width 102 height 57
drag, startPoint x: 576, startPoint y: 193, endPoint x: 663, endPoint y: 193, distance: 87.0
click at [663, 193] on td "Banks - Regional" at bounding box center [620, 197] width 99 height 57
click at [121, 246] on div "Bavarian Nordic A/S" at bounding box center [181, 248] width 127 height 11
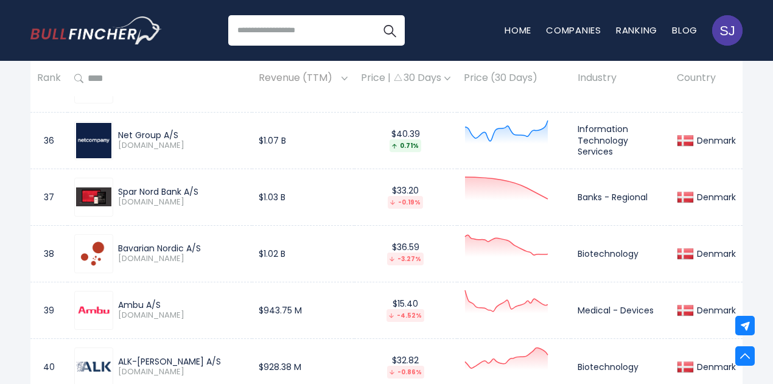
click at [121, 246] on div "Bavarian Nordic A/S" at bounding box center [181, 248] width 127 height 11
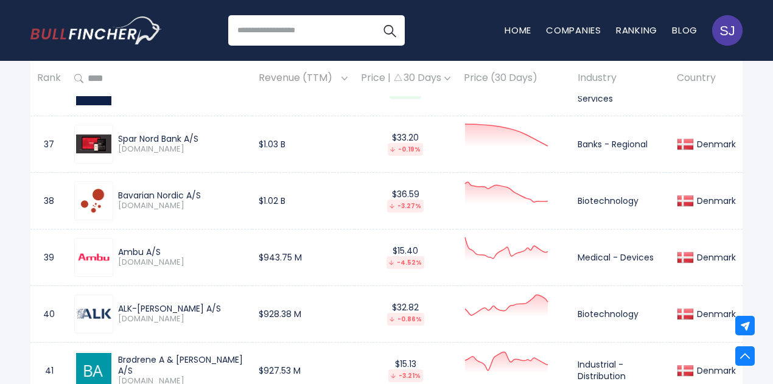
scroll to position [2666, 0]
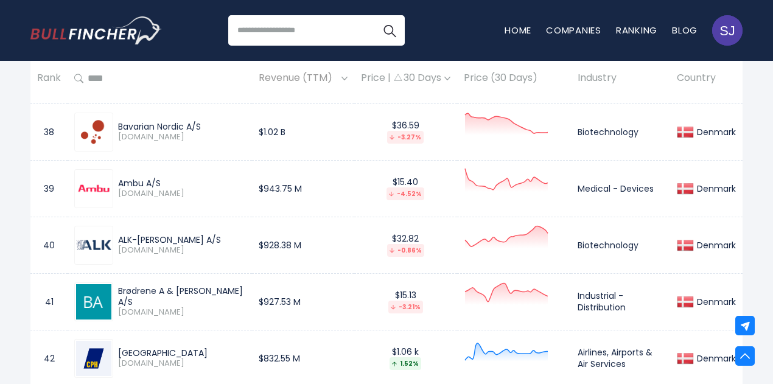
click at [113, 178] on div "Ambu A/S [DOMAIN_NAME]" at bounding box center [179, 188] width 132 height 21
click at [124, 178] on div "Ambu A/S" at bounding box center [181, 183] width 127 height 11
click at [124, 237] on div "ALK-[PERSON_NAME] A/S" at bounding box center [181, 239] width 127 height 11
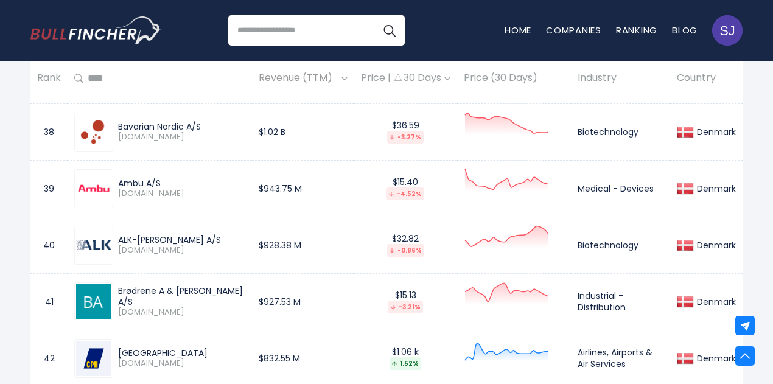
drag, startPoint x: 119, startPoint y: 292, endPoint x: 156, endPoint y: 294, distance: 37.8
click at [156, 294] on div "Brødrene A & [PERSON_NAME] A/S" at bounding box center [181, 296] width 127 height 22
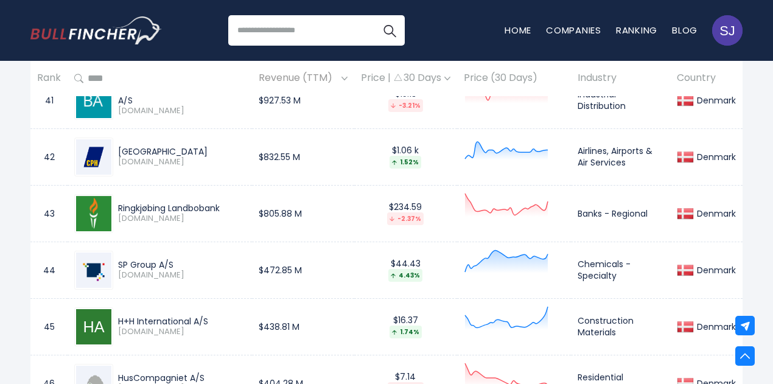
scroll to position [2849, 0]
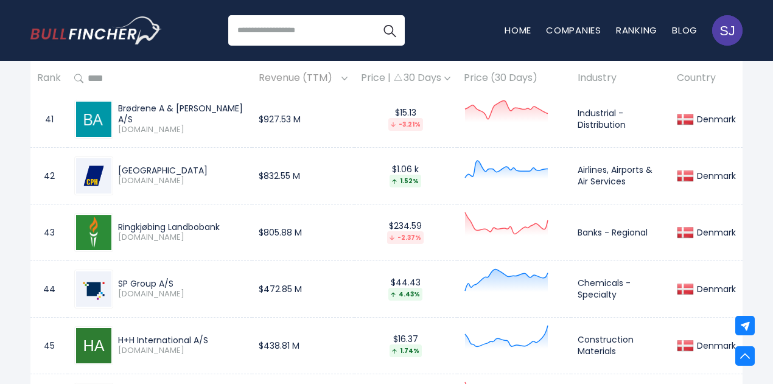
click at [123, 165] on div "[GEOGRAPHIC_DATA]" at bounding box center [181, 170] width 127 height 11
drag, startPoint x: 306, startPoint y: 172, endPoint x: 241, endPoint y: 172, distance: 65.1
click at [241, 172] on tr "42 [GEOGRAPHIC_DATA] [DOMAIN_NAME] $832.55 M $1.06 k 1.52% Airlines, Airports &…" at bounding box center [386, 175] width 712 height 57
drag, startPoint x: 116, startPoint y: 166, endPoint x: 220, endPoint y: 165, distance: 104.0
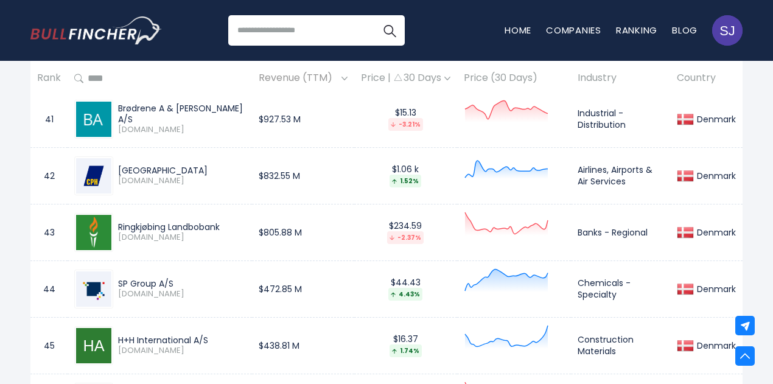
click at [220, 165] on div "[GEOGRAPHIC_DATA] [DOMAIN_NAME]" at bounding box center [179, 175] width 132 height 21
drag, startPoint x: 579, startPoint y: 168, endPoint x: 635, endPoint y: 175, distance: 56.4
click at [635, 175] on td "Airlines, Airports & Air Services" at bounding box center [620, 175] width 99 height 57
click at [124, 225] on div "Ringkjøbing Landbobank" at bounding box center [181, 226] width 127 height 11
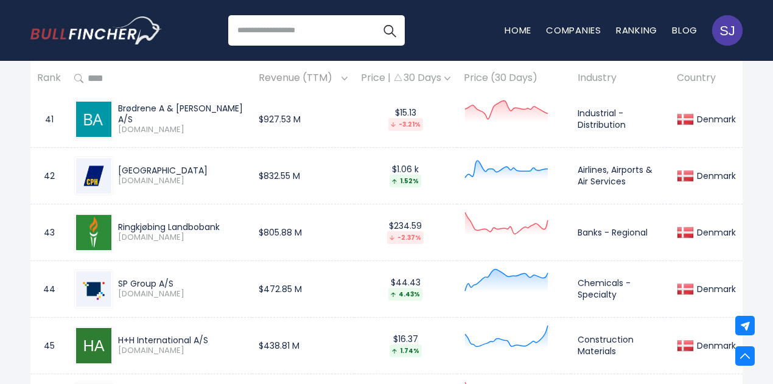
drag, startPoint x: 125, startPoint y: 279, endPoint x: 163, endPoint y: 279, distance: 38.3
click at [163, 279] on div "SP Group A/S [DOMAIN_NAME]" at bounding box center [179, 288] width 132 height 21
click at [163, 279] on div "SP Group A/S" at bounding box center [181, 283] width 127 height 11
drag, startPoint x: 120, startPoint y: 279, endPoint x: 158, endPoint y: 279, distance: 37.7
click at [158, 279] on div "SP Group A/S" at bounding box center [181, 283] width 127 height 11
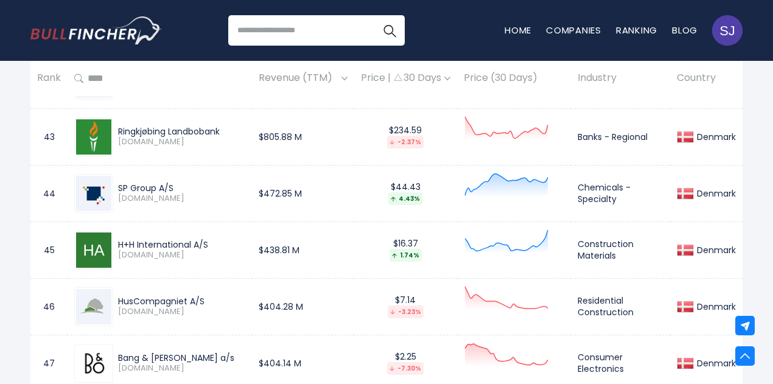
scroll to position [2970, 0]
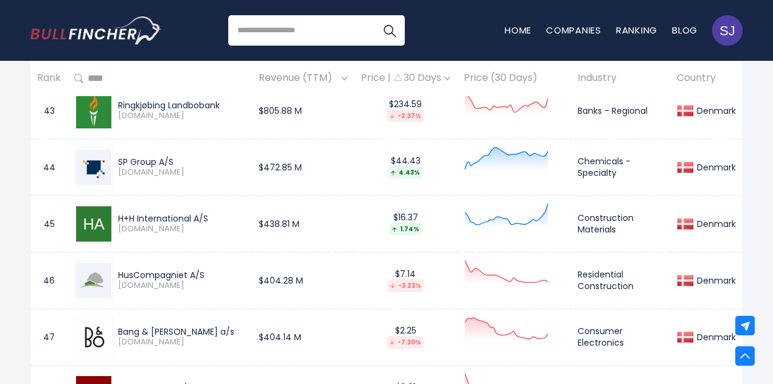
drag, startPoint x: 119, startPoint y: 212, endPoint x: 191, endPoint y: 206, distance: 72.0
click at [191, 206] on div "H+H International A/S [DOMAIN_NAME]" at bounding box center [159, 223] width 171 height 39
drag, startPoint x: 259, startPoint y: 217, endPoint x: 319, endPoint y: 217, distance: 60.2
click at [319, 217] on td "$438.81 M" at bounding box center [303, 223] width 102 height 57
drag, startPoint x: 118, startPoint y: 216, endPoint x: 221, endPoint y: 208, distance: 103.1
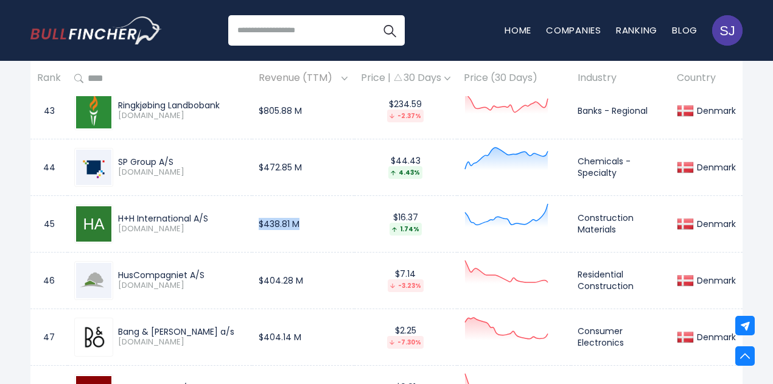
click at [221, 213] on div "H+H International A/S" at bounding box center [181, 218] width 127 height 11
drag, startPoint x: 579, startPoint y: 212, endPoint x: 618, endPoint y: 225, distance: 40.8
click at [618, 225] on td "Construction Materials" at bounding box center [620, 223] width 99 height 57
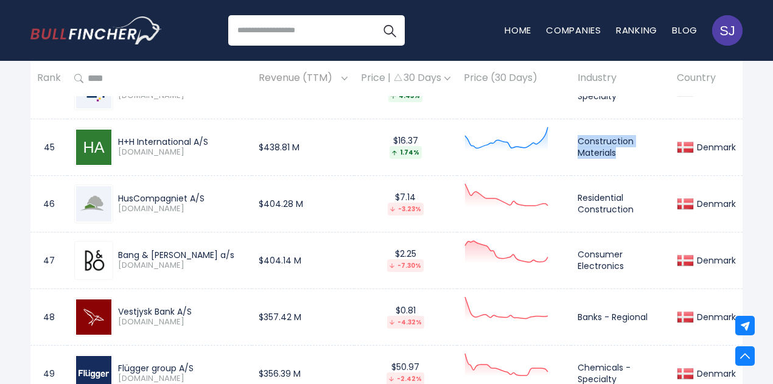
scroll to position [3092, 0]
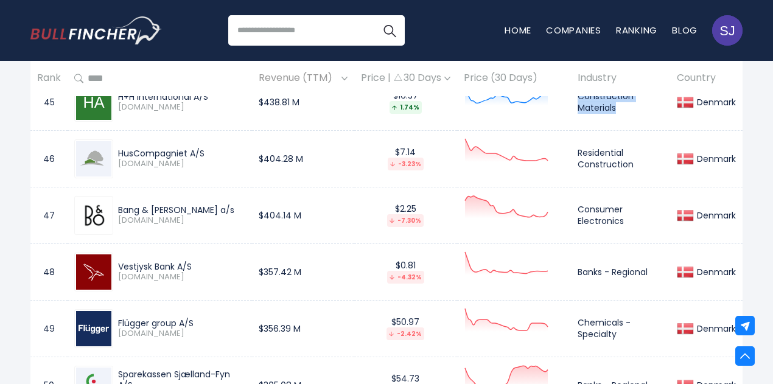
drag, startPoint x: 134, startPoint y: 148, endPoint x: 187, endPoint y: 146, distance: 53.6
click at [187, 148] on div "HusCompagniet A/S [DOMAIN_NAME]" at bounding box center [179, 158] width 132 height 21
click at [122, 148] on div "HusCompagniet A/S" at bounding box center [181, 153] width 127 height 11
drag, startPoint x: 119, startPoint y: 148, endPoint x: 238, endPoint y: 144, distance: 119.3
click at [238, 148] on div "HusCompagniet A/S" at bounding box center [181, 153] width 127 height 11
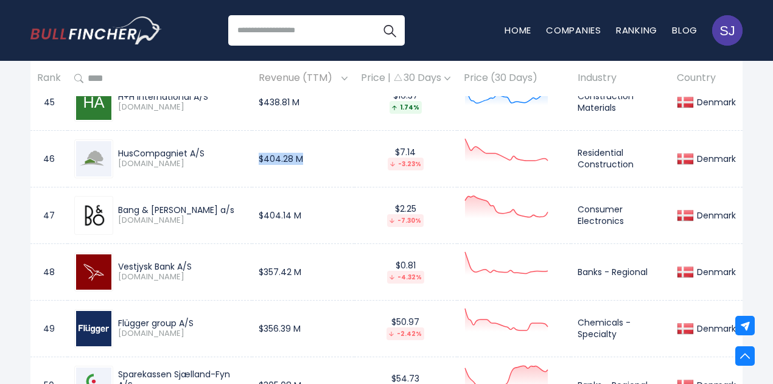
drag, startPoint x: 257, startPoint y: 154, endPoint x: 318, endPoint y: 153, distance: 60.2
click at [318, 153] on td "$404.28 M" at bounding box center [303, 158] width 102 height 57
drag, startPoint x: 578, startPoint y: 148, endPoint x: 657, endPoint y: 159, distance: 79.8
click at [657, 159] on td "Residential Construction" at bounding box center [620, 158] width 99 height 57
drag, startPoint x: 119, startPoint y: 259, endPoint x: 174, endPoint y: 260, distance: 54.8
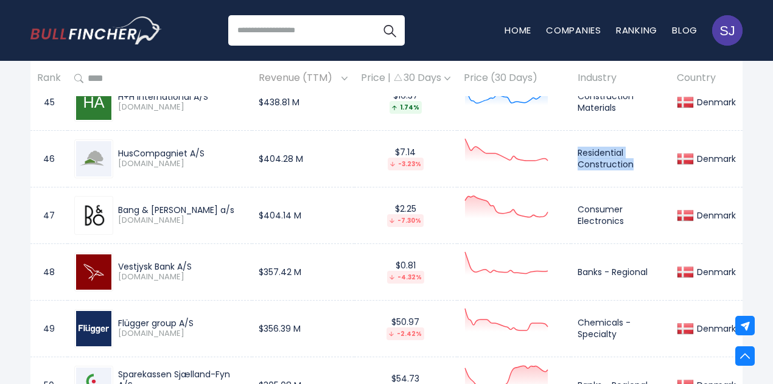
click at [174, 261] on div "Vestjysk Bank A/S" at bounding box center [181, 266] width 127 height 11
click at [137, 272] on span "[DOMAIN_NAME]" at bounding box center [181, 277] width 127 height 10
drag, startPoint x: 120, startPoint y: 262, endPoint x: 192, endPoint y: 263, distance: 71.2
click at [192, 263] on div "Vestjysk Bank A/S" at bounding box center [181, 266] width 127 height 11
drag, startPoint x: 581, startPoint y: 266, endPoint x: 616, endPoint y: 266, distance: 34.7
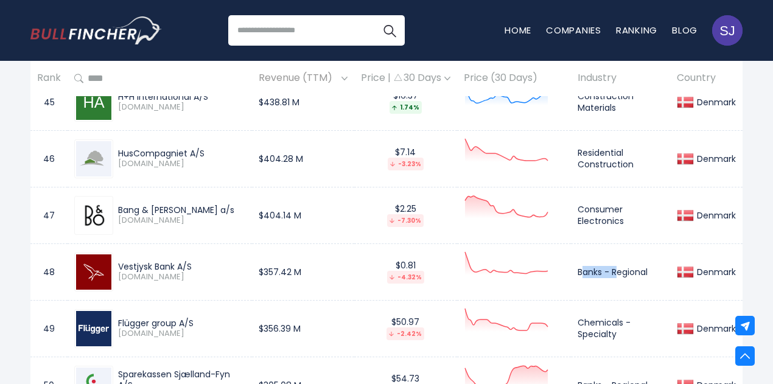
click at [616, 266] on td "Banks - Regional" at bounding box center [620, 271] width 99 height 57
click at [588, 266] on td "Banks - Regional" at bounding box center [620, 271] width 99 height 57
drag, startPoint x: 579, startPoint y: 267, endPoint x: 663, endPoint y: 263, distance: 84.6
click at [663, 263] on td "Banks - Regional" at bounding box center [620, 271] width 99 height 57
drag, startPoint x: 259, startPoint y: 268, endPoint x: 325, endPoint y: 261, distance: 66.0
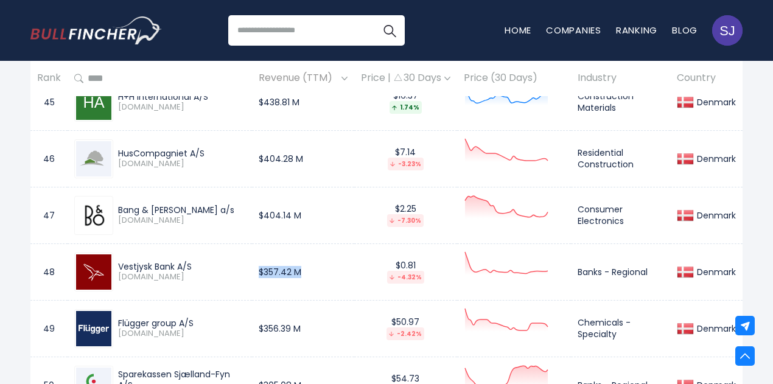
click at [325, 261] on td "$357.42 M" at bounding box center [303, 271] width 102 height 57
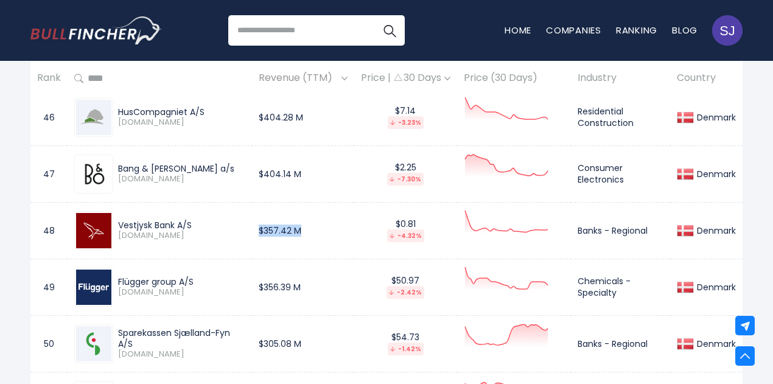
scroll to position [3153, 0]
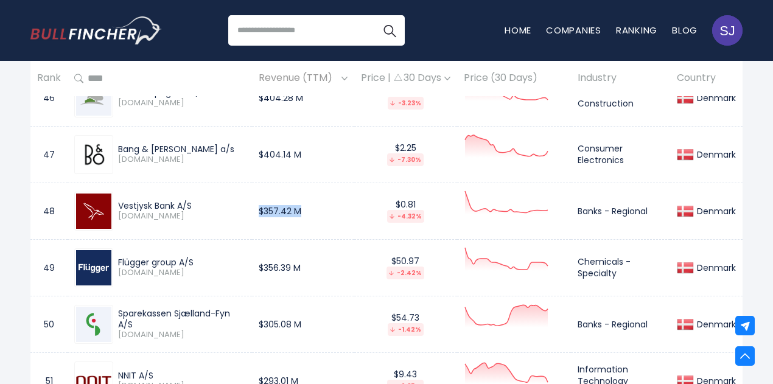
drag, startPoint x: 119, startPoint y: 256, endPoint x: 177, endPoint y: 253, distance: 58.5
click at [177, 257] on div "Flügger group A/S" at bounding box center [181, 262] width 127 height 11
click at [117, 257] on div "Flügger group A/S [DOMAIN_NAME]" at bounding box center [179, 267] width 132 height 21
drag, startPoint x: 117, startPoint y: 254, endPoint x: 197, endPoint y: 254, distance: 80.3
click at [197, 257] on div "Flügger group A/S [DOMAIN_NAME]" at bounding box center [179, 267] width 132 height 21
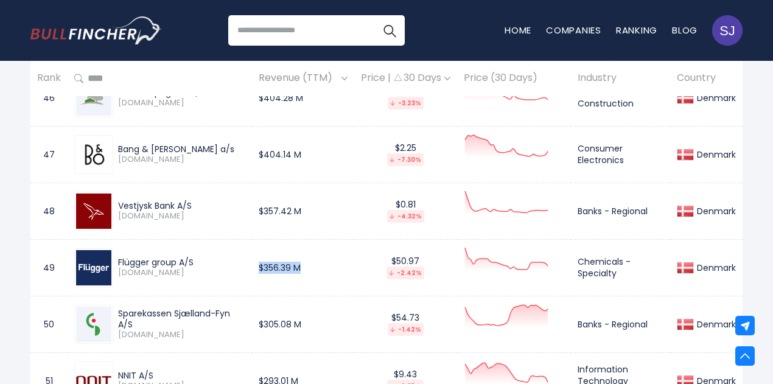
drag, startPoint x: 262, startPoint y: 263, endPoint x: 314, endPoint y: 259, distance: 52.5
click at [314, 259] on td "$356.39 M" at bounding box center [303, 267] width 102 height 57
drag, startPoint x: 579, startPoint y: 259, endPoint x: 627, endPoint y: 270, distance: 49.3
click at [627, 270] on td "Chemicals - Specialty" at bounding box center [620, 267] width 99 height 57
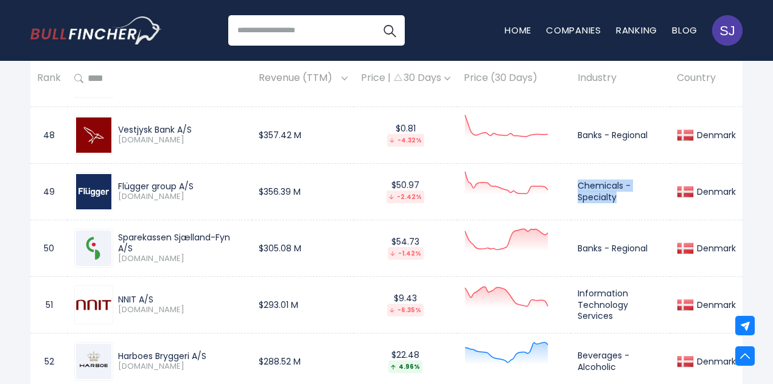
scroll to position [3274, 0]
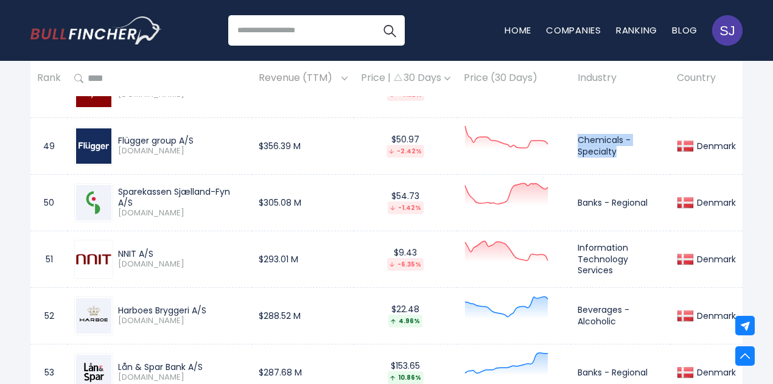
drag, startPoint x: 118, startPoint y: 182, endPoint x: 212, endPoint y: 182, distance: 93.7
click at [212, 186] on div "Sparekassen Sjælland-Fyn A/S" at bounding box center [181, 197] width 127 height 22
click at [137, 189] on div "Sparekassen Sjælland-Fyn A/S" at bounding box center [181, 197] width 127 height 22
drag, startPoint x: 134, startPoint y: 198, endPoint x: 118, endPoint y: 182, distance: 22.4
click at [118, 186] on div "Sparekassen Sjælland-Fyn A/S" at bounding box center [181, 197] width 127 height 22
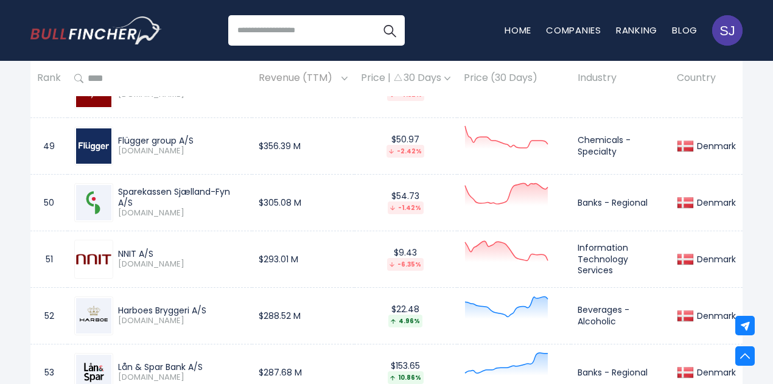
drag, startPoint x: 305, startPoint y: 201, endPoint x: 239, endPoint y: 195, distance: 66.6
click at [239, 195] on tr "50 Sparekassen [GEOGRAPHIC_DATA] A/S [DOMAIN_NAME] $305.08 M $54.73 -1.42% Bank…" at bounding box center [386, 202] width 712 height 57
click at [262, 196] on td "$305.08 M" at bounding box center [303, 202] width 102 height 57
drag, startPoint x: 259, startPoint y: 197, endPoint x: 313, endPoint y: 197, distance: 53.5
click at [313, 197] on td "$305.08 M" at bounding box center [303, 202] width 102 height 57
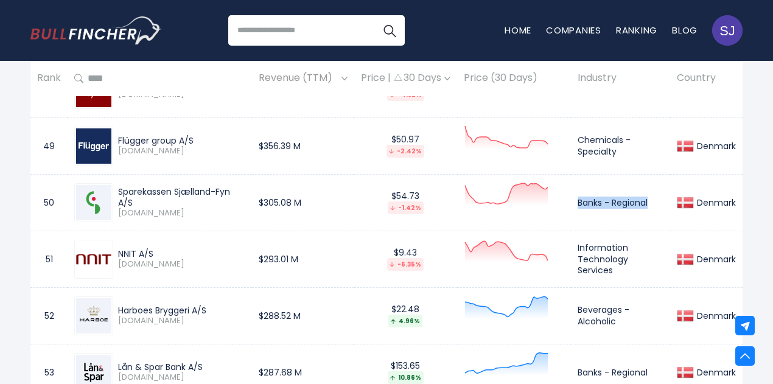
drag, startPoint x: 577, startPoint y: 197, endPoint x: 656, endPoint y: 195, distance: 78.5
click at [656, 195] on td "Banks - Regional" at bounding box center [620, 202] width 99 height 57
drag, startPoint x: 120, startPoint y: 247, endPoint x: 184, endPoint y: 246, distance: 63.3
click at [184, 248] on div "NNIT A/S" at bounding box center [181, 253] width 127 height 11
click at [581, 243] on td "Information Technology Services" at bounding box center [620, 259] width 99 height 57
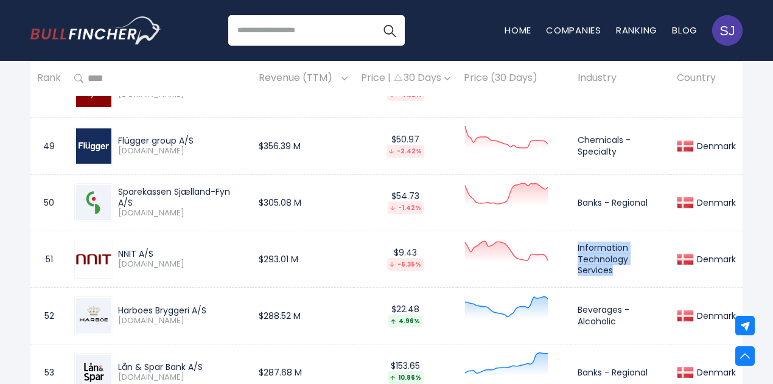
drag, startPoint x: 578, startPoint y: 243, endPoint x: 612, endPoint y: 268, distance: 41.9
click at [612, 268] on td "Information Technology Services" at bounding box center [620, 259] width 99 height 57
drag, startPoint x: 322, startPoint y: 256, endPoint x: 242, endPoint y: 248, distance: 80.6
click at [242, 248] on tr "51 NNIT A/S [DOMAIN_NAME] $293.01 M $9.43 -6.35% Information Technology Service…" at bounding box center [386, 259] width 712 height 57
click at [264, 256] on td "$293.01 M" at bounding box center [303, 259] width 102 height 57
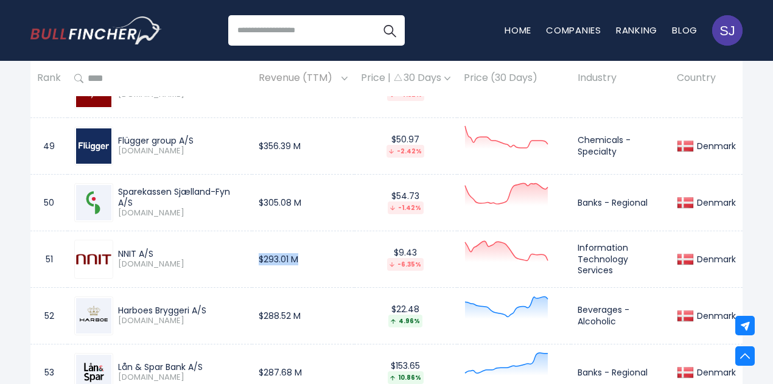
drag, startPoint x: 261, startPoint y: 256, endPoint x: 321, endPoint y: 252, distance: 59.8
click at [321, 252] on td "$293.01 M" at bounding box center [303, 259] width 102 height 57
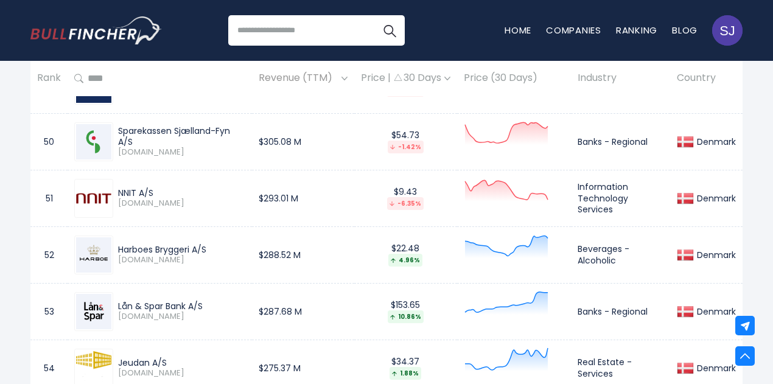
click at [116, 244] on div "Harboes Bryggeri A/S [DOMAIN_NAME]" at bounding box center [179, 254] width 132 height 21
click at [119, 244] on div "Harboes Bryggeri A/S" at bounding box center [181, 249] width 127 height 11
click at [131, 255] on span "[DOMAIN_NAME]" at bounding box center [181, 260] width 127 height 10
drag, startPoint x: 119, startPoint y: 242, endPoint x: 206, endPoint y: 245, distance: 87.6
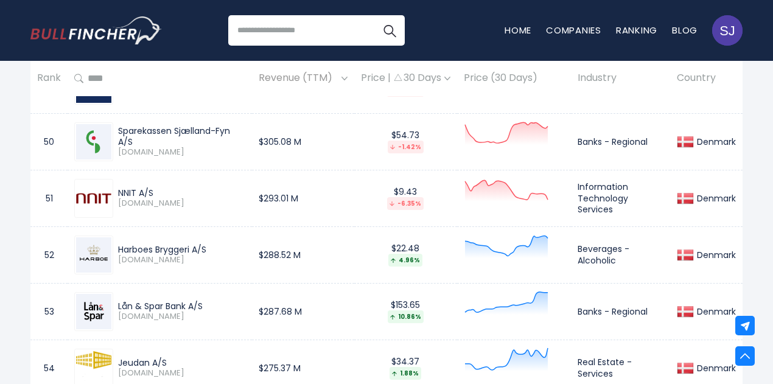
click at [206, 245] on div "Harboes Bryggeri A/S" at bounding box center [181, 249] width 127 height 11
drag, startPoint x: 256, startPoint y: 245, endPoint x: 308, endPoint y: 246, distance: 52.9
click at [308, 246] on td "$288.52 M" at bounding box center [303, 254] width 102 height 57
drag, startPoint x: 579, startPoint y: 244, endPoint x: 616, endPoint y: 251, distance: 37.7
click at [616, 251] on td "Beverages - Alcoholic" at bounding box center [620, 254] width 99 height 57
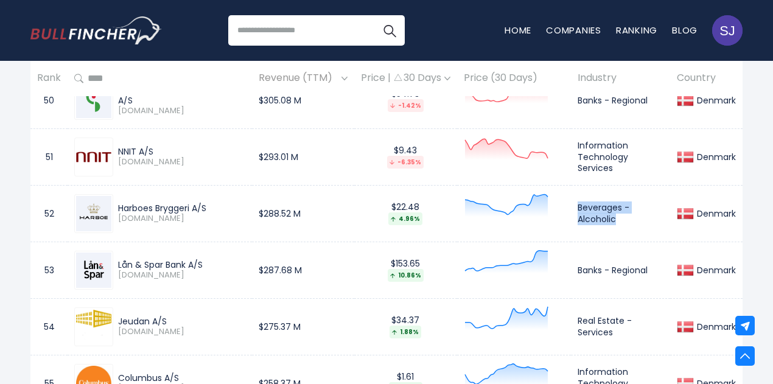
scroll to position [3396, 0]
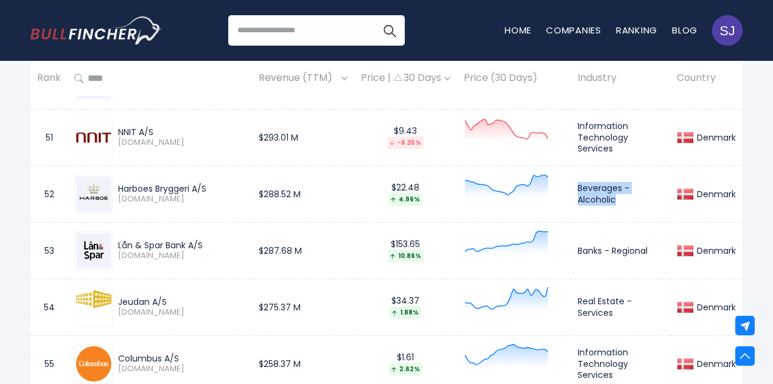
drag, startPoint x: 116, startPoint y: 239, endPoint x: 207, endPoint y: 238, distance: 90.7
click at [207, 240] on div "Lån & Spar Bank A/S [DOMAIN_NAME]" at bounding box center [179, 250] width 132 height 21
drag, startPoint x: 576, startPoint y: 240, endPoint x: 662, endPoint y: 244, distance: 85.9
click at [662, 244] on td "Banks - Regional" at bounding box center [620, 250] width 99 height 57
drag, startPoint x: 259, startPoint y: 243, endPoint x: 320, endPoint y: 243, distance: 60.8
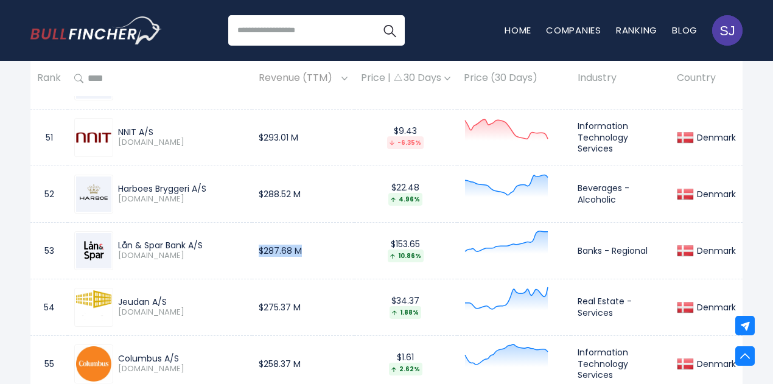
click at [320, 243] on td "$287.68 M" at bounding box center [303, 250] width 102 height 57
drag, startPoint x: 118, startPoint y: 296, endPoint x: 151, endPoint y: 294, distance: 32.9
click at [151, 296] on div "Jeudan A/S" at bounding box center [181, 301] width 127 height 11
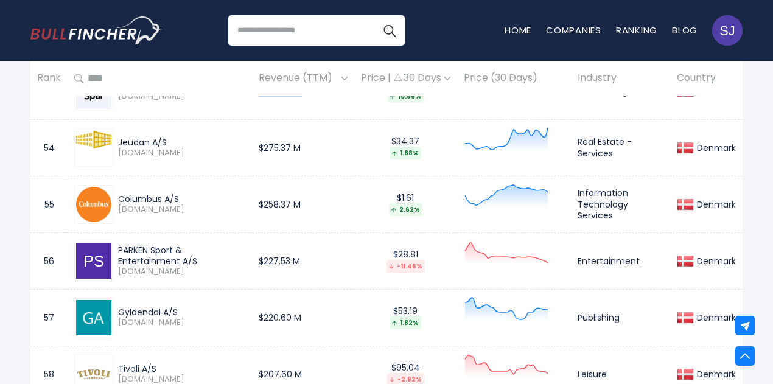
scroll to position [3640, 0]
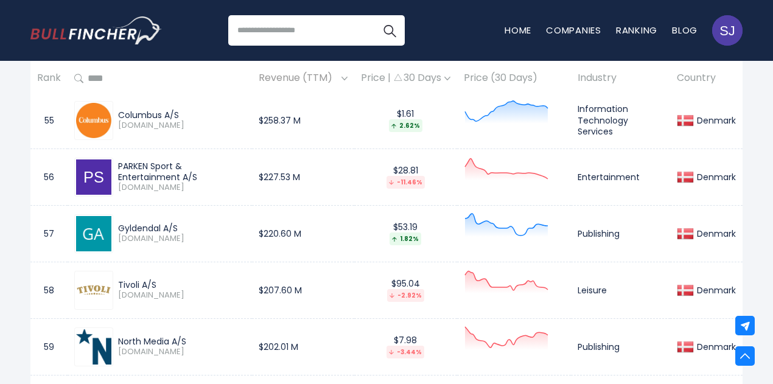
click at [133, 111] on div "Columbus A/S" at bounding box center [181, 115] width 127 height 11
click at [124, 120] on span "[DOMAIN_NAME]" at bounding box center [181, 125] width 127 height 10
drag, startPoint x: 117, startPoint y: 108, endPoint x: 206, endPoint y: 108, distance: 88.8
click at [206, 110] on div "Columbus A/S [DOMAIN_NAME]" at bounding box center [179, 120] width 132 height 21
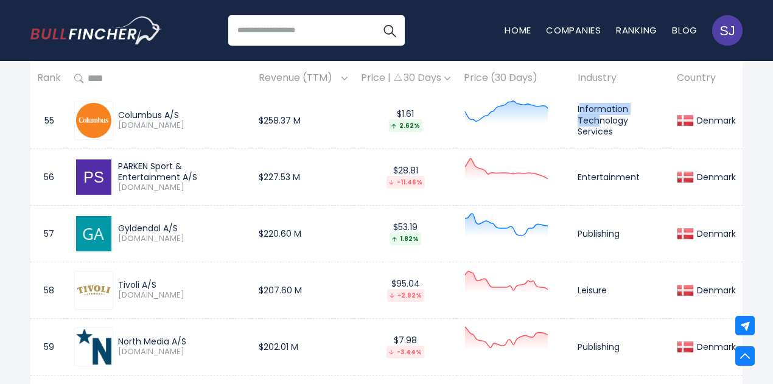
drag, startPoint x: 579, startPoint y: 102, endPoint x: 600, endPoint y: 114, distance: 24.3
click at [600, 114] on td "Information Technology Services" at bounding box center [620, 120] width 99 height 57
click at [603, 122] on td "Information Technology Services" at bounding box center [620, 120] width 99 height 57
drag, startPoint x: 614, startPoint y: 124, endPoint x: 569, endPoint y: 101, distance: 50.1
click at [569, 101] on tr "55 Columbus A/S [DOMAIN_NAME] $258.37 M $1.61 2.62% Information Technology Serv…" at bounding box center [386, 120] width 712 height 57
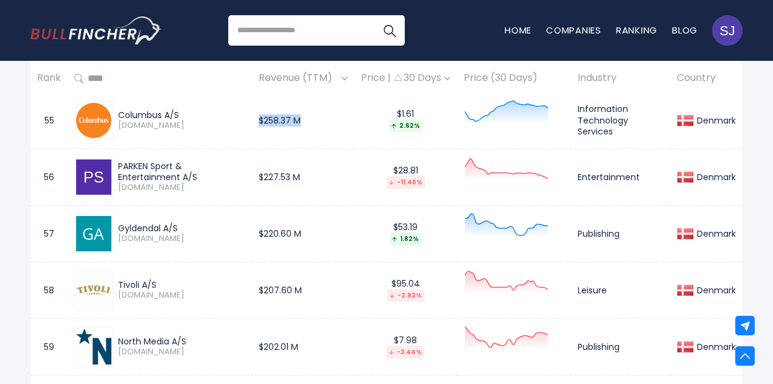
drag, startPoint x: 310, startPoint y: 115, endPoint x: 257, endPoint y: 110, distance: 53.8
click at [257, 110] on td "$258.37 M" at bounding box center [303, 120] width 102 height 57
click at [127, 161] on div "PARKEN Sport & Entertainment A/S" at bounding box center [181, 172] width 127 height 22
click at [149, 225] on div "Gyldendal A/S" at bounding box center [181, 228] width 127 height 11
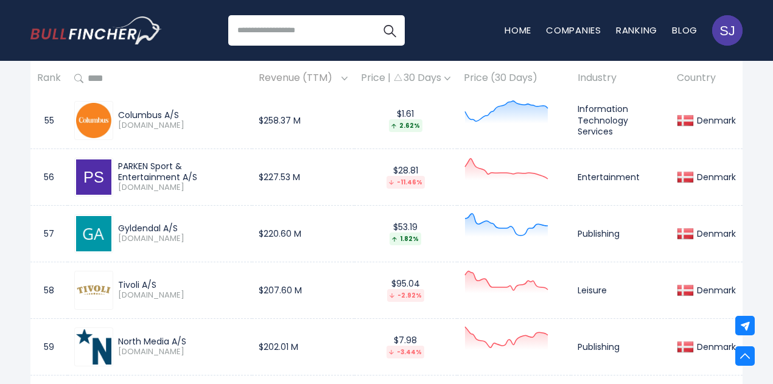
click at [149, 225] on div "Gyldendal A/S" at bounding box center [181, 228] width 127 height 11
click at [149, 223] on div "Gyldendal A/S" at bounding box center [181, 228] width 127 height 11
drag, startPoint x: 262, startPoint y: 225, endPoint x: 319, endPoint y: 226, distance: 57.2
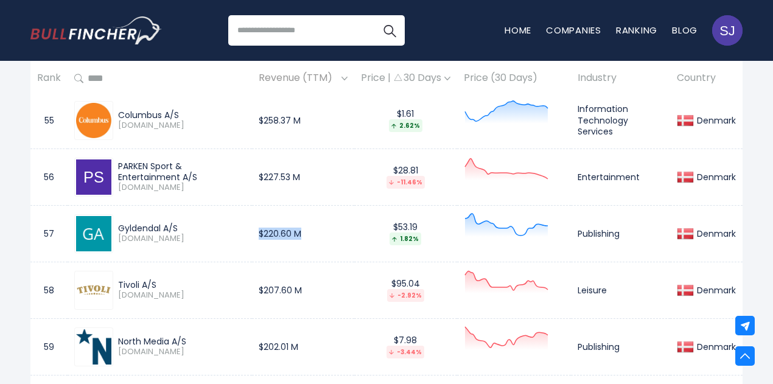
click at [319, 226] on td "$220.60 M" at bounding box center [303, 233] width 102 height 57
click at [593, 226] on td "Publishing" at bounding box center [620, 233] width 99 height 57
click at [125, 279] on div "Tivoli A/S" at bounding box center [181, 284] width 127 height 11
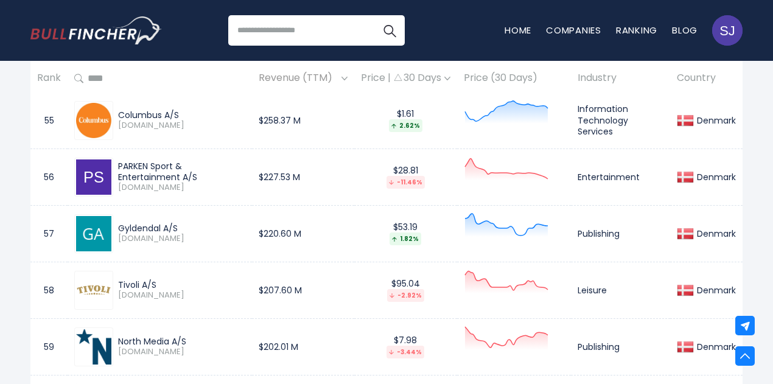
click at [127, 279] on div "Tivoli A/S" at bounding box center [181, 284] width 127 height 11
drag, startPoint x: 260, startPoint y: 287, endPoint x: 311, endPoint y: 282, distance: 50.7
click at [311, 282] on td "$207.60 M" at bounding box center [303, 290] width 102 height 57
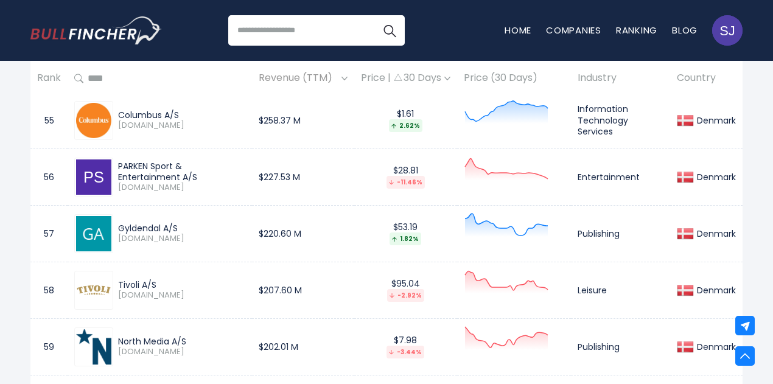
click at [590, 283] on td "Leisure" at bounding box center [620, 290] width 99 height 57
drag, startPoint x: 118, startPoint y: 333, endPoint x: 192, endPoint y: 332, distance: 74.2
click at [192, 336] on div "North Media A/S" at bounding box center [181, 341] width 127 height 11
drag, startPoint x: 263, startPoint y: 338, endPoint x: 299, endPoint y: 338, distance: 36.5
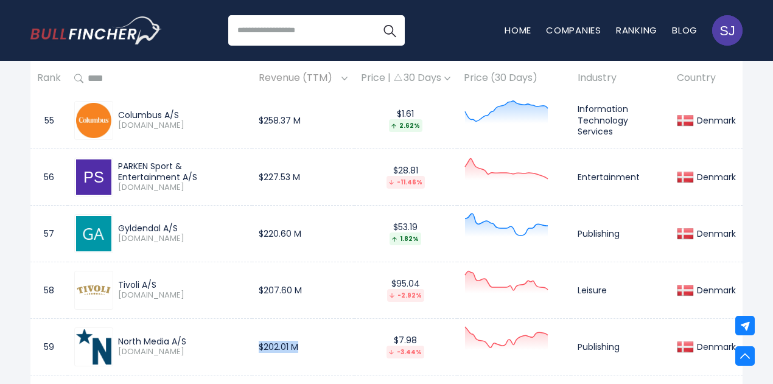
click at [299, 338] on td "$202.01 M" at bounding box center [303, 346] width 102 height 57
click at [588, 343] on td "Publishing" at bounding box center [620, 346] width 99 height 57
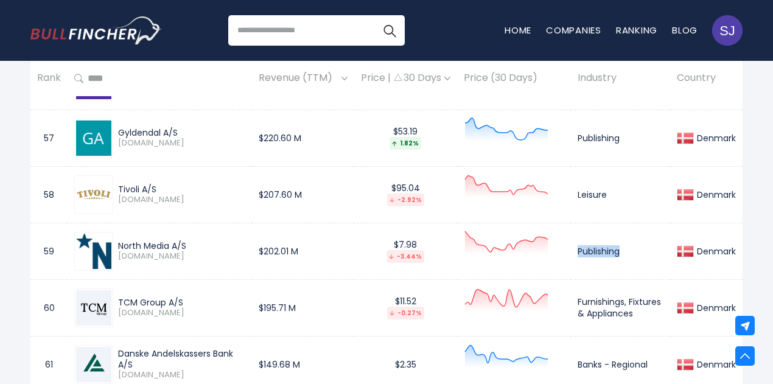
scroll to position [3883, 0]
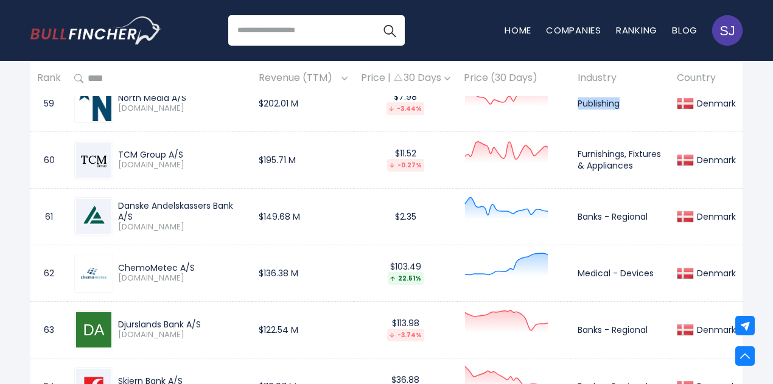
drag, startPoint x: 119, startPoint y: 147, endPoint x: 199, endPoint y: 145, distance: 79.7
click at [199, 149] on div "TCM Group A/S" at bounding box center [181, 154] width 127 height 11
drag, startPoint x: 579, startPoint y: 145, endPoint x: 653, endPoint y: 162, distance: 75.4
click at [653, 162] on td "Furnishings, Fixtures & Appliances" at bounding box center [620, 159] width 99 height 57
drag, startPoint x: 260, startPoint y: 153, endPoint x: 300, endPoint y: 153, distance: 39.5
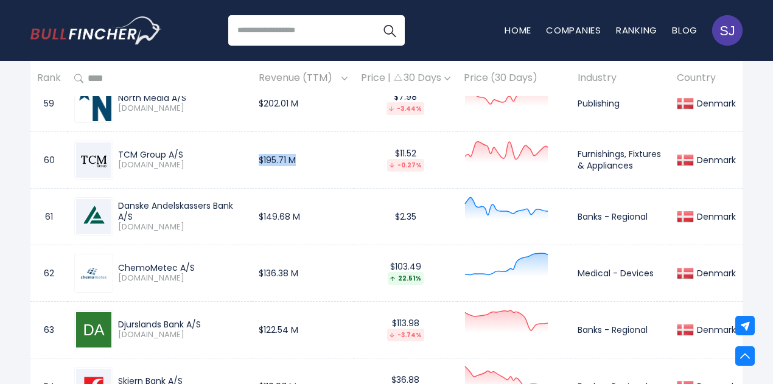
click at [300, 153] on td "$195.71 M" at bounding box center [303, 159] width 102 height 57
drag, startPoint x: 117, startPoint y: 194, endPoint x: 135, endPoint y: 205, distance: 21.3
click at [135, 205] on div "Danske Andelskassers Bank A/S [DOMAIN_NAME]" at bounding box center [179, 216] width 132 height 32
drag, startPoint x: 262, startPoint y: 209, endPoint x: 304, endPoint y: 205, distance: 42.8
click at [304, 205] on td "$149.68 M" at bounding box center [303, 216] width 102 height 57
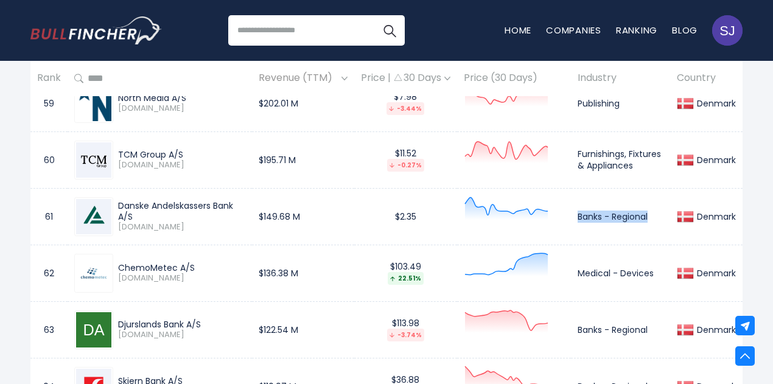
drag, startPoint x: 578, startPoint y: 206, endPoint x: 658, endPoint y: 207, distance: 80.3
click at [658, 207] on td "Banks - Regional" at bounding box center [620, 216] width 99 height 57
click at [129, 262] on div "ChemoMetec A/S" at bounding box center [181, 267] width 127 height 11
click at [155, 262] on div "ChemoMetec A/S" at bounding box center [181, 267] width 127 height 11
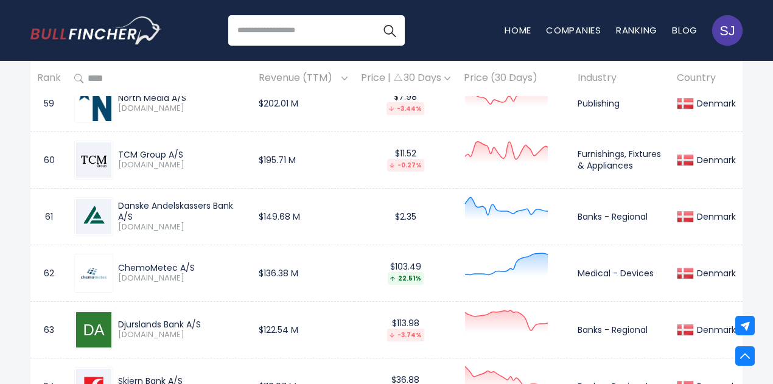
click at [155, 262] on div "ChemoMetec A/S" at bounding box center [181, 267] width 127 height 11
drag, startPoint x: 256, startPoint y: 260, endPoint x: 314, endPoint y: 260, distance: 58.4
click at [314, 260] on td "$136.38 M" at bounding box center [303, 273] width 102 height 57
drag, startPoint x: 580, startPoint y: 266, endPoint x: 665, endPoint y: 261, distance: 84.7
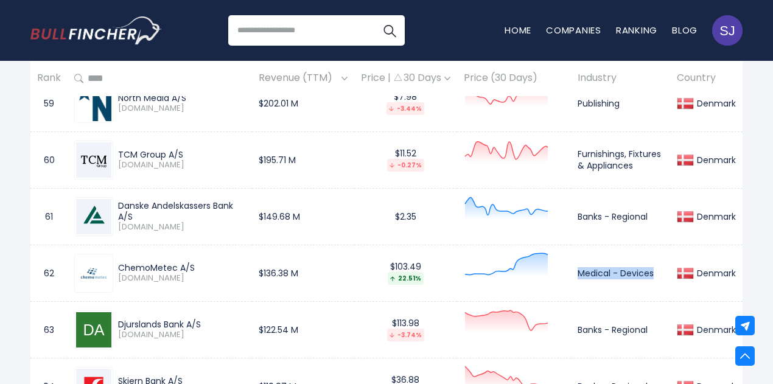
click at [665, 261] on td "Medical - Devices" at bounding box center [620, 273] width 99 height 57
drag, startPoint x: 119, startPoint y: 318, endPoint x: 230, endPoint y: 299, distance: 112.4
click at [230, 301] on td "Djurslands Bank A/S [DOMAIN_NAME]" at bounding box center [160, 329] width 184 height 57
drag, startPoint x: 577, startPoint y: 318, endPoint x: 649, endPoint y: 315, distance: 72.5
click at [649, 315] on td "Banks - Regional" at bounding box center [620, 329] width 99 height 57
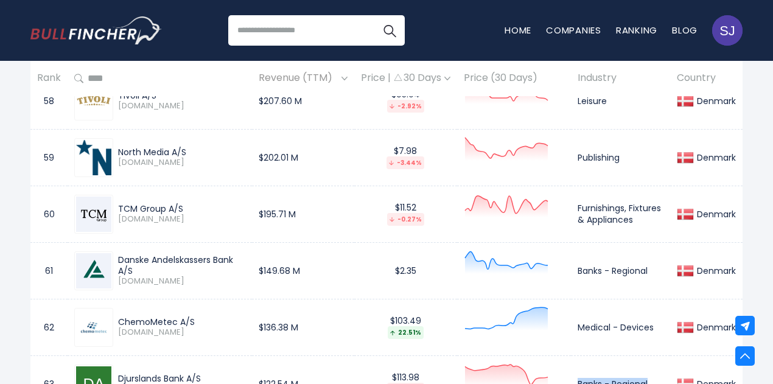
scroll to position [3944, 0]
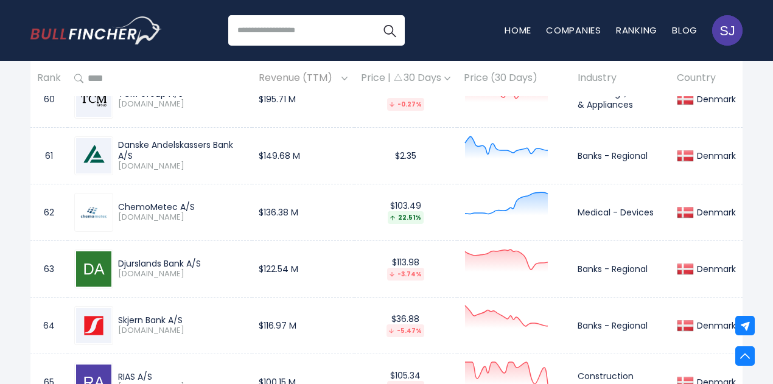
click at [145, 258] on div "Djurslands Bank A/S" at bounding box center [181, 263] width 127 height 11
drag, startPoint x: 254, startPoint y: 260, endPoint x: 308, endPoint y: 261, distance: 54.2
click at [308, 261] on td "$122.54 M" at bounding box center [303, 268] width 102 height 57
drag, startPoint x: 118, startPoint y: 313, endPoint x: 193, endPoint y: 314, distance: 74.8
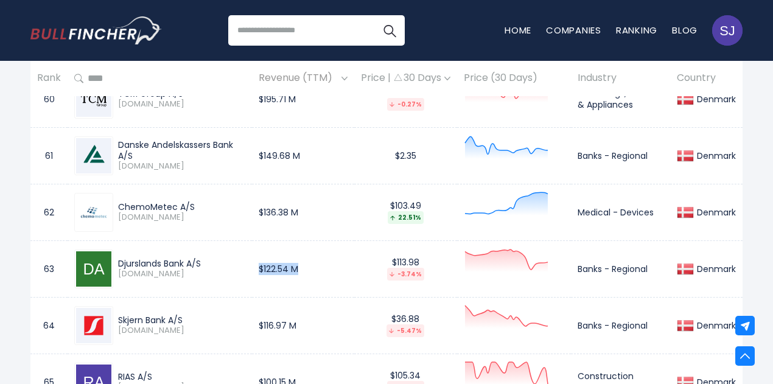
click at [193, 315] on div "Skjern Bank A/S" at bounding box center [181, 320] width 127 height 11
drag, startPoint x: 259, startPoint y: 318, endPoint x: 299, endPoint y: 318, distance: 40.8
click at [299, 318] on td "$116.97 M" at bounding box center [303, 325] width 102 height 57
drag, startPoint x: 587, startPoint y: 319, endPoint x: 663, endPoint y: 318, distance: 76.1
click at [663, 318] on td "Banks - Regional" at bounding box center [620, 325] width 99 height 57
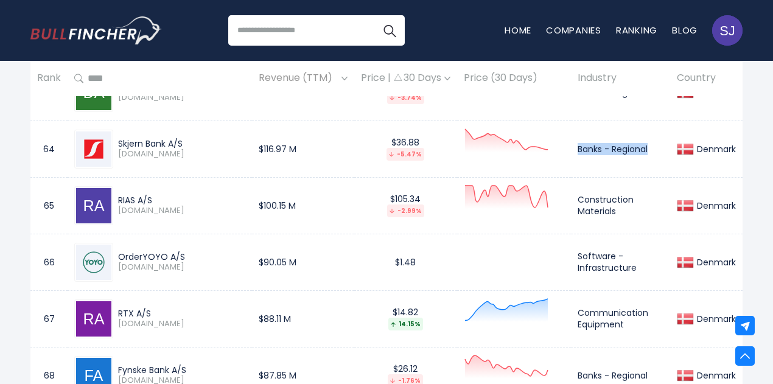
scroll to position [4126, 0]
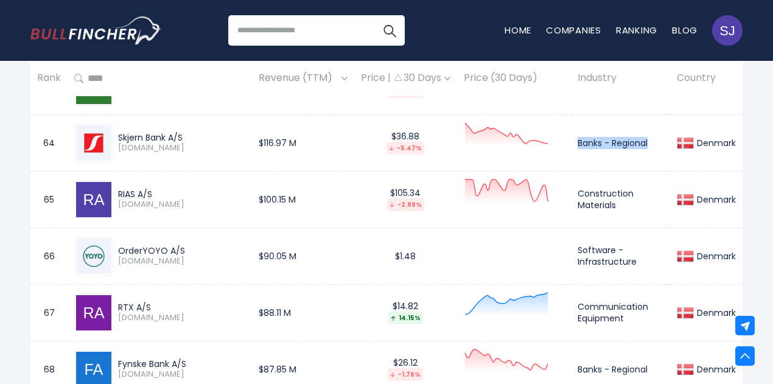
drag, startPoint x: 119, startPoint y: 187, endPoint x: 189, endPoint y: 187, distance: 70.6
click at [189, 189] on div "RIAS A/S" at bounding box center [181, 194] width 127 height 11
drag, startPoint x: 290, startPoint y: 190, endPoint x: 321, endPoint y: 189, distance: 30.4
click at [321, 189] on td "$100.15 M" at bounding box center [303, 199] width 102 height 57
drag, startPoint x: 579, startPoint y: 186, endPoint x: 619, endPoint y: 193, distance: 40.7
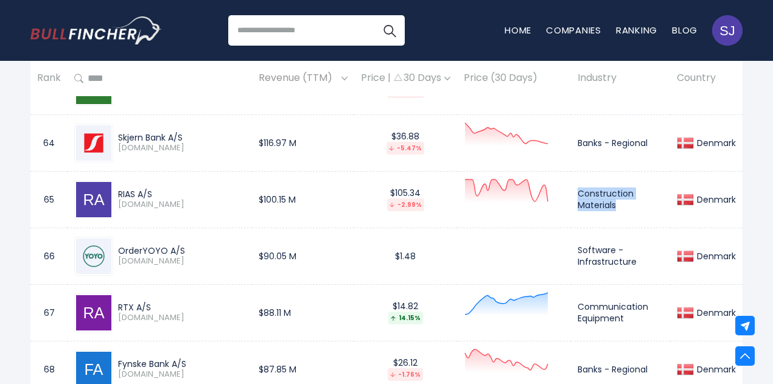
click at [619, 193] on td "Construction Materials" at bounding box center [620, 199] width 99 height 57
drag, startPoint x: 117, startPoint y: 238, endPoint x: 209, endPoint y: 238, distance: 91.9
click at [209, 245] on div "OrderYOYO A/S [DOMAIN_NAME]" at bounding box center [179, 255] width 132 height 21
drag, startPoint x: 262, startPoint y: 246, endPoint x: 316, endPoint y: 242, distance: 53.8
click at [316, 242] on td "$90.05 M" at bounding box center [303, 256] width 102 height 57
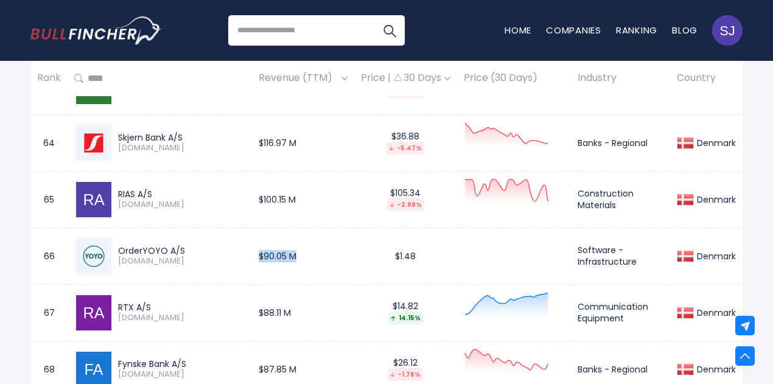
drag, startPoint x: 117, startPoint y: 239, endPoint x: 192, endPoint y: 238, distance: 75.4
click at [192, 245] on div "OrderYOYO A/S [DOMAIN_NAME]" at bounding box center [179, 255] width 132 height 21
drag, startPoint x: 579, startPoint y: 242, endPoint x: 646, endPoint y: 248, distance: 67.1
click at [646, 248] on td "Software - Infrastructure" at bounding box center [620, 256] width 99 height 57
drag, startPoint x: 119, startPoint y: 299, endPoint x: 158, endPoint y: 296, distance: 38.5
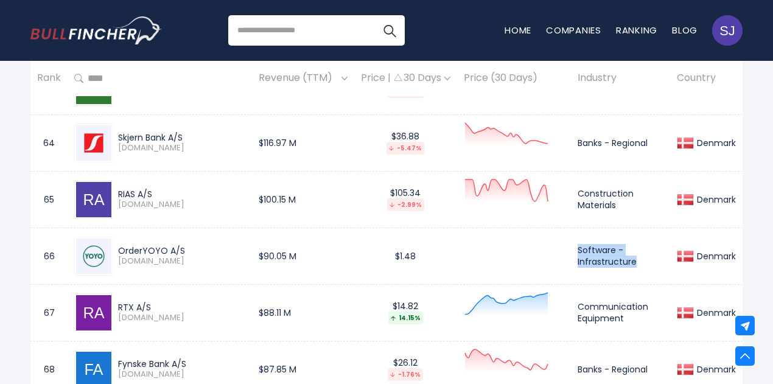
click at [158, 302] on div "RTX A/S" at bounding box center [181, 307] width 127 height 11
drag, startPoint x: 578, startPoint y: 299, endPoint x: 631, endPoint y: 310, distance: 53.9
click at [631, 310] on td "Communication Equipment" at bounding box center [620, 312] width 99 height 57
drag, startPoint x: 255, startPoint y: 301, endPoint x: 298, endPoint y: 304, distance: 43.3
click at [298, 304] on td "$88.11 M" at bounding box center [303, 312] width 102 height 57
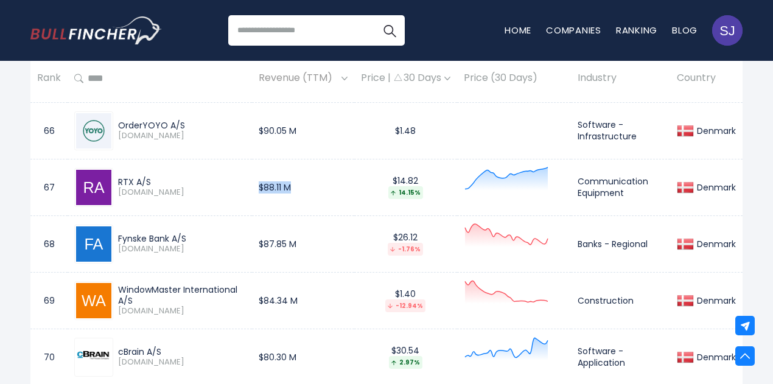
scroll to position [4309, 0]
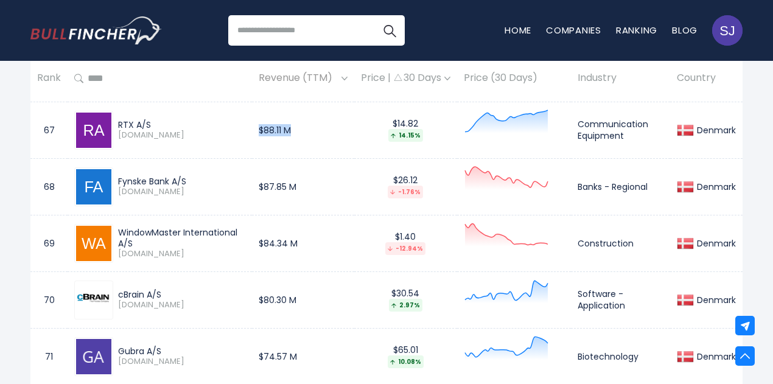
drag, startPoint x: 119, startPoint y: 170, endPoint x: 186, endPoint y: 167, distance: 67.6
click at [186, 176] on div "Fynske Bank A/S" at bounding box center [181, 181] width 127 height 11
drag, startPoint x: 258, startPoint y: 179, endPoint x: 315, endPoint y: 179, distance: 57.2
click at [315, 179] on td "$87.85 M" at bounding box center [303, 186] width 102 height 57
drag, startPoint x: 578, startPoint y: 178, endPoint x: 694, endPoint y: 176, distance: 115.6
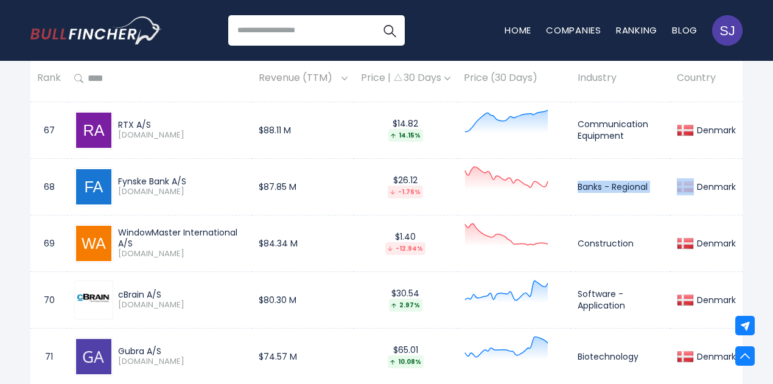
click at [694, 176] on tr "68 Fynske Bank A/S [DOMAIN_NAME] $87.85 M $26.12 -1.76% Banks - Regional [GEOGR…" at bounding box center [386, 186] width 712 height 57
click at [611, 178] on td "Banks - Regional" at bounding box center [620, 186] width 99 height 57
drag, startPoint x: 577, startPoint y: 178, endPoint x: 658, endPoint y: 176, distance: 81.5
click at [658, 176] on td "Banks - Regional" at bounding box center [620, 186] width 99 height 57
drag, startPoint x: 119, startPoint y: 223, endPoint x: 133, endPoint y: 232, distance: 16.4
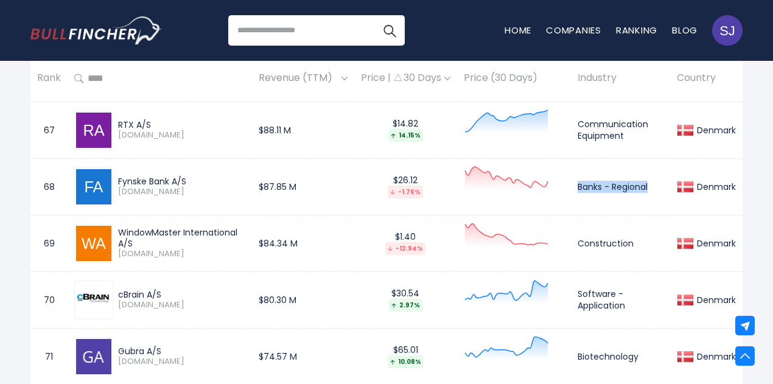
click at [133, 232] on div "WindowMaster International A/S" at bounding box center [181, 238] width 127 height 22
drag, startPoint x: 259, startPoint y: 237, endPoint x: 314, endPoint y: 235, distance: 54.8
click at [314, 235] on td "$84.34 M" at bounding box center [303, 243] width 102 height 57
click at [610, 233] on td "Construction" at bounding box center [620, 243] width 99 height 57
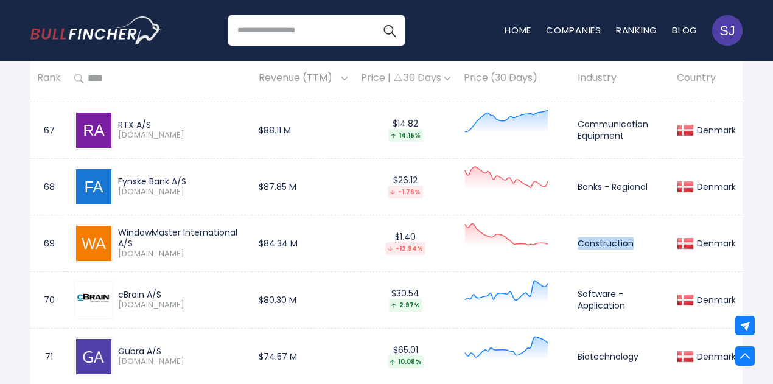
drag, startPoint x: 120, startPoint y: 284, endPoint x: 164, endPoint y: 283, distance: 43.8
click at [164, 289] on div "cBrain A/S" at bounding box center [181, 294] width 127 height 11
drag, startPoint x: 119, startPoint y: 343, endPoint x: 173, endPoint y: 339, distance: 54.3
click at [173, 346] on div "Gubra A/S" at bounding box center [181, 351] width 127 height 11
click at [594, 349] on td "Biotechnology" at bounding box center [620, 356] width 99 height 57
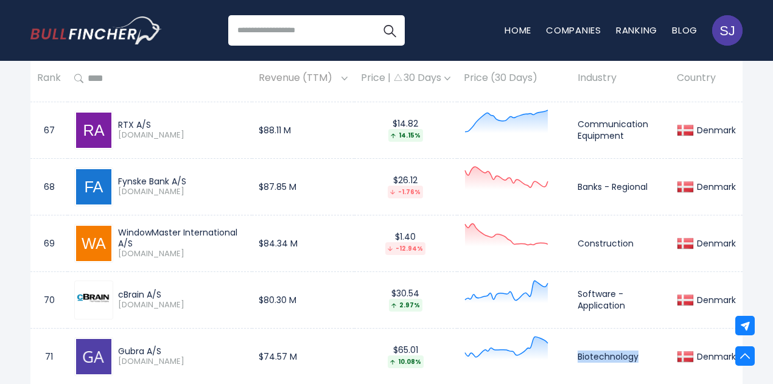
click at [594, 349] on td "Biotechnology" at bounding box center [620, 356] width 99 height 57
drag, startPoint x: 259, startPoint y: 344, endPoint x: 319, endPoint y: 347, distance: 60.3
click at [319, 347] on td "$74.57 M" at bounding box center [303, 356] width 102 height 57
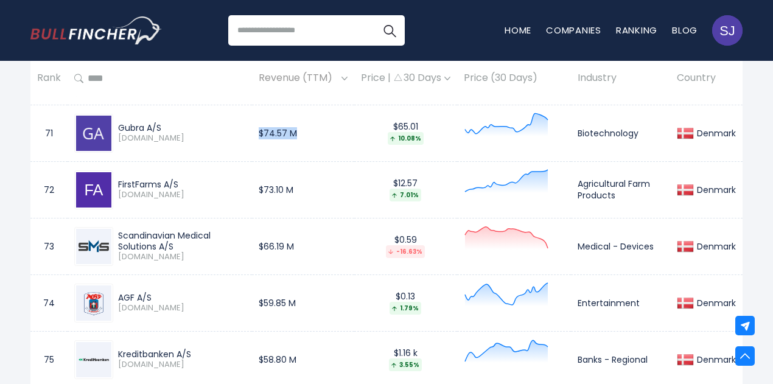
scroll to position [4491, 0]
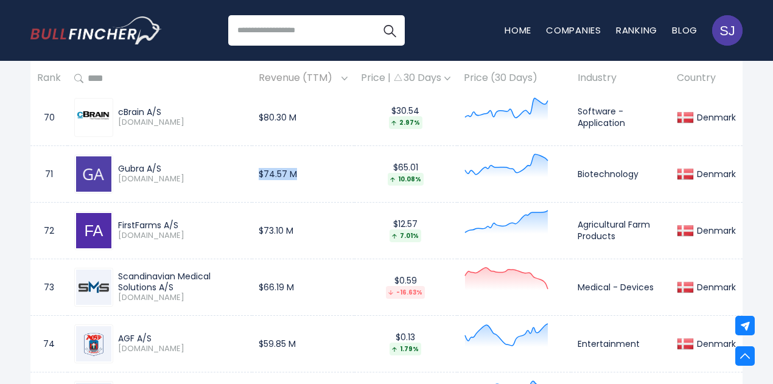
drag, startPoint x: 119, startPoint y: 213, endPoint x: 203, endPoint y: 211, distance: 84.0
click at [203, 220] on div "FirstFarms A/S" at bounding box center [181, 225] width 127 height 11
drag, startPoint x: 270, startPoint y: 222, endPoint x: 318, endPoint y: 221, distance: 47.5
click at [318, 221] on td "$73.10 M" at bounding box center [303, 230] width 102 height 57
click at [252, 221] on td "FirstFarms A/S [DOMAIN_NAME]" at bounding box center [160, 230] width 184 height 57
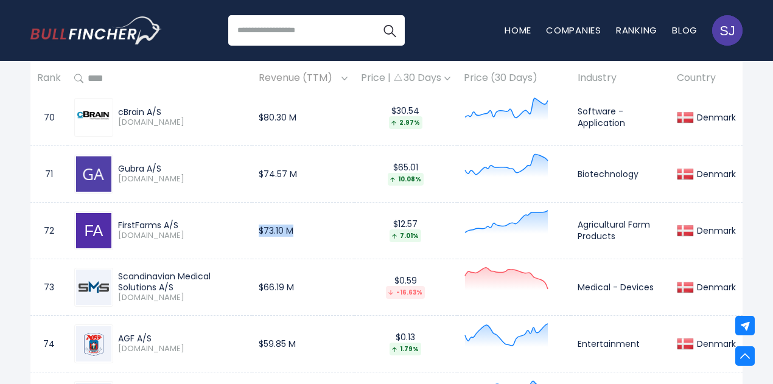
drag, startPoint x: 259, startPoint y: 219, endPoint x: 312, endPoint y: 218, distance: 52.9
click at [312, 218] on td "$73.10 M" at bounding box center [303, 230] width 102 height 57
drag, startPoint x: 580, startPoint y: 216, endPoint x: 624, endPoint y: 221, distance: 44.7
click at [624, 221] on td "Agricultural Farm Products" at bounding box center [620, 230] width 99 height 57
drag, startPoint x: 120, startPoint y: 264, endPoint x: 191, endPoint y: 273, distance: 71.2
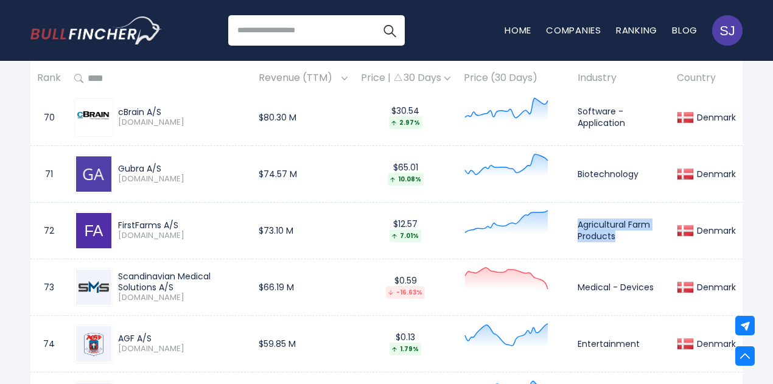
click at [191, 273] on div "Scandinavian Medical Solutions A/S" at bounding box center [181, 282] width 127 height 22
drag, startPoint x: 577, startPoint y: 279, endPoint x: 666, endPoint y: 273, distance: 89.0
click at [666, 273] on td "Medical - Devices" at bounding box center [620, 287] width 99 height 57
drag, startPoint x: 259, startPoint y: 276, endPoint x: 303, endPoint y: 277, distance: 44.4
click at [303, 277] on td "$66.19 M" at bounding box center [303, 287] width 102 height 57
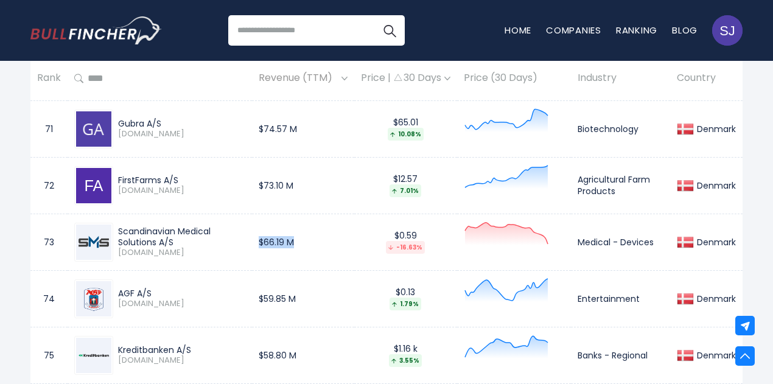
scroll to position [4613, 0]
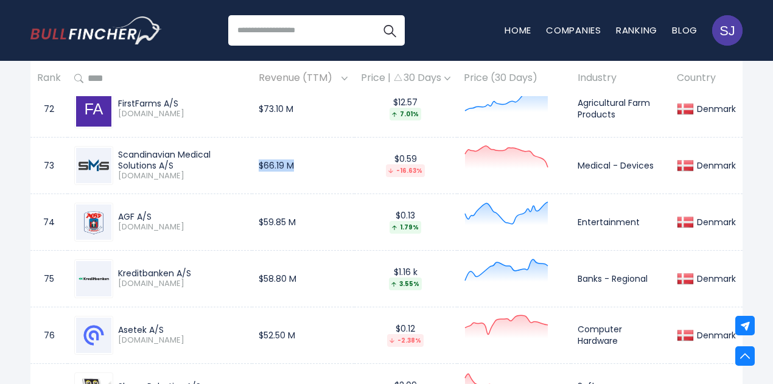
drag, startPoint x: 113, startPoint y: 205, endPoint x: 184, endPoint y: 207, distance: 70.6
click at [184, 211] on div "AGF A/S [DOMAIN_NAME]" at bounding box center [179, 221] width 132 height 21
drag, startPoint x: 260, startPoint y: 211, endPoint x: 319, endPoint y: 212, distance: 59.6
click at [319, 212] on td "$59.85 M" at bounding box center [303, 221] width 102 height 57
click at [593, 214] on td "Entertainment" at bounding box center [620, 221] width 99 height 57
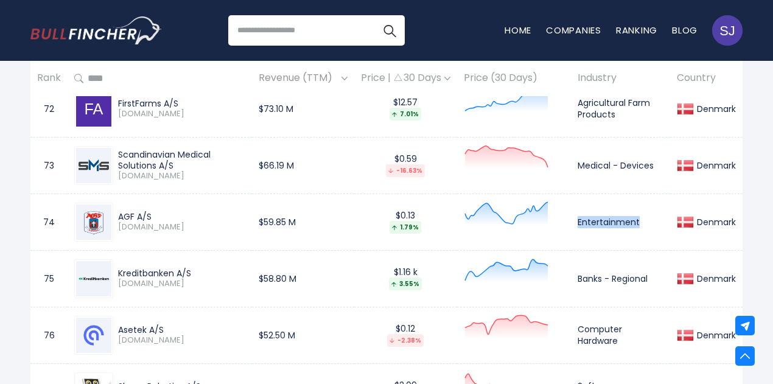
click at [593, 214] on td "Entertainment" at bounding box center [620, 221] width 99 height 57
